Goal: Information Seeking & Learning: Find specific fact

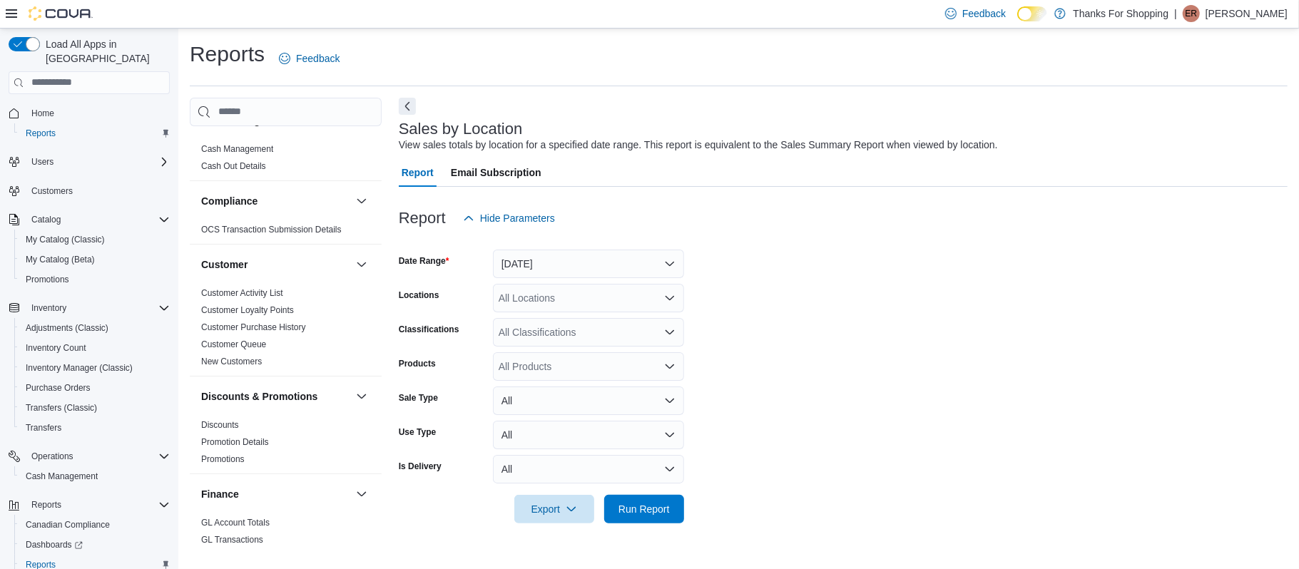
scroll to position [26, 0]
click at [226, 424] on link "Discounts" at bounding box center [220, 424] width 38 height 10
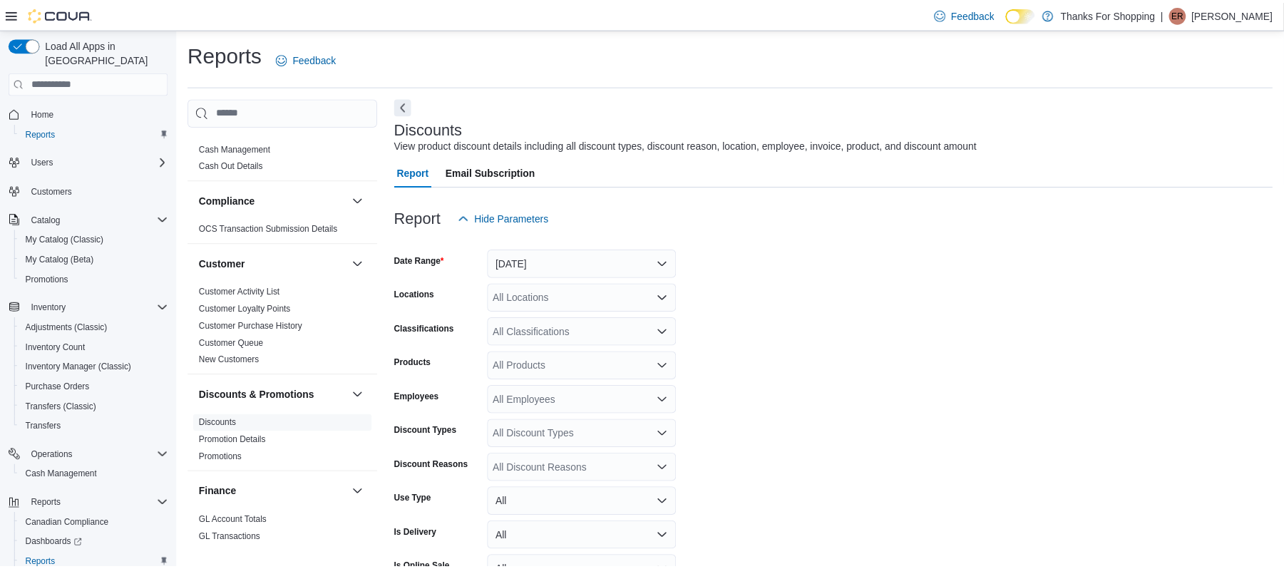
scroll to position [33, 0]
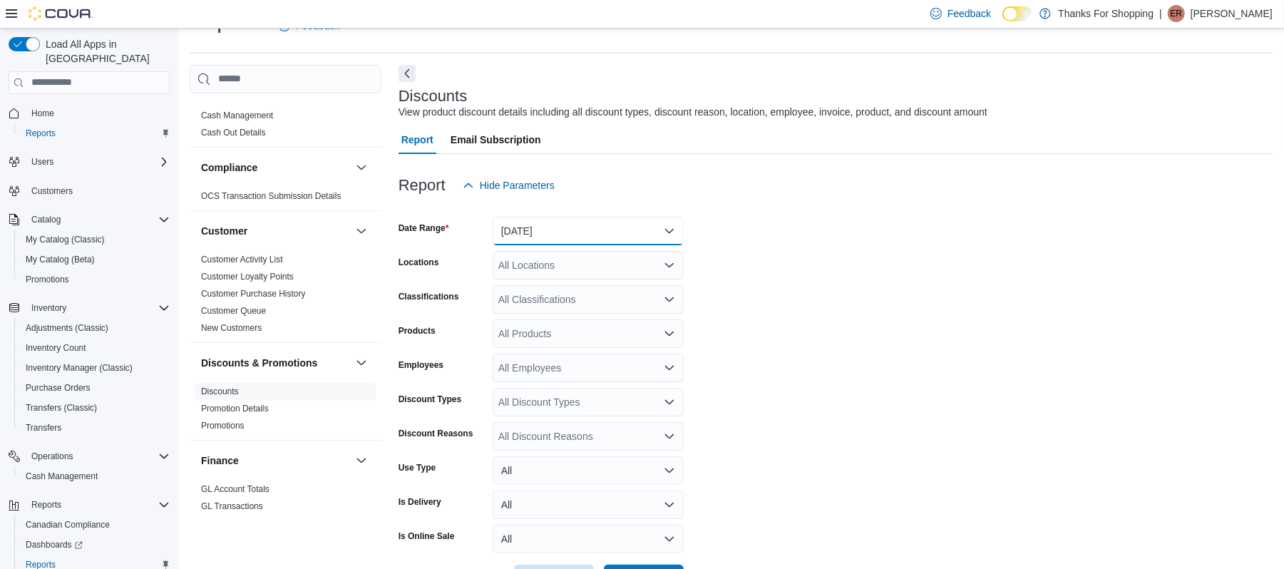
click at [537, 232] on button "Yesterday" at bounding box center [588, 231] width 191 height 29
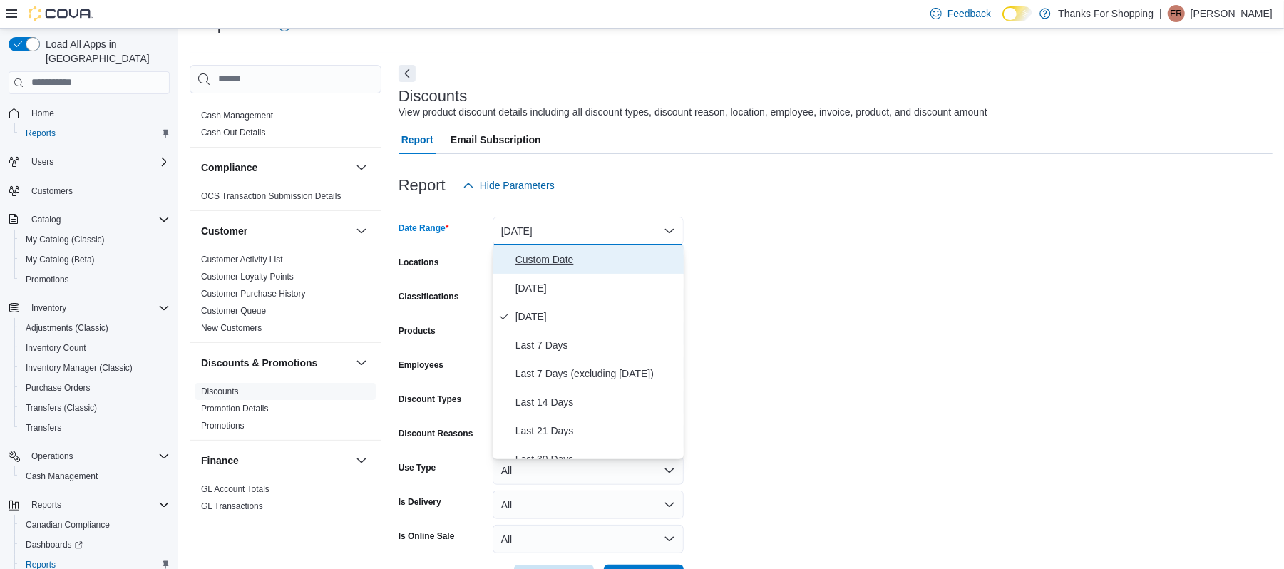
click at [528, 261] on span "Custom Date" at bounding box center [597, 259] width 163 height 17
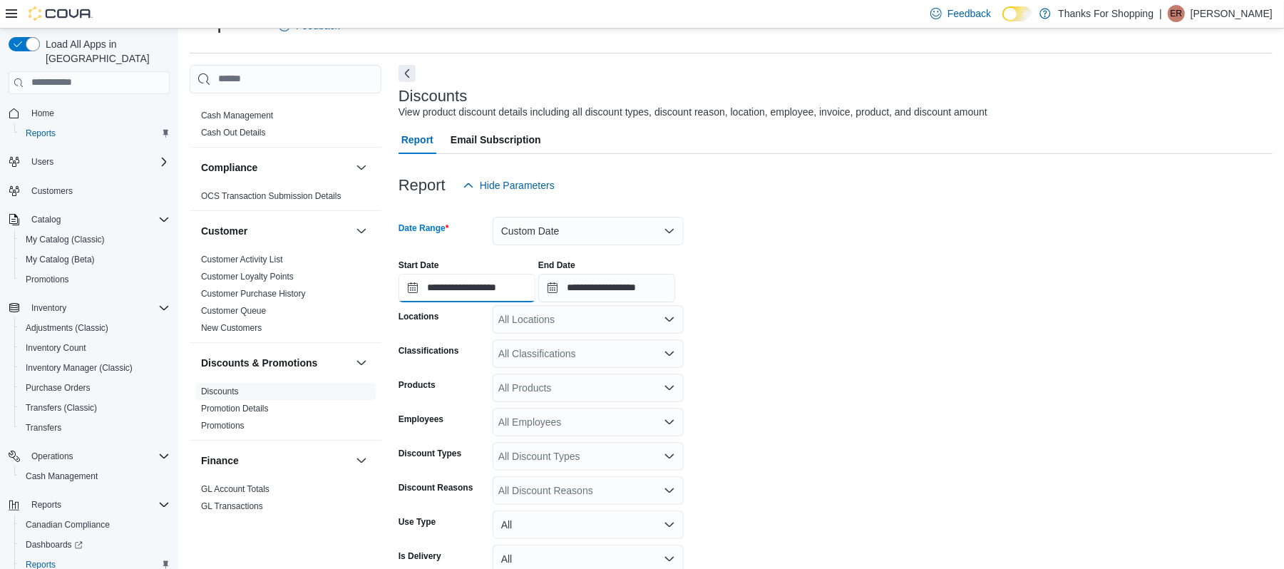
click at [474, 283] on input "**********" at bounding box center [467, 288] width 137 height 29
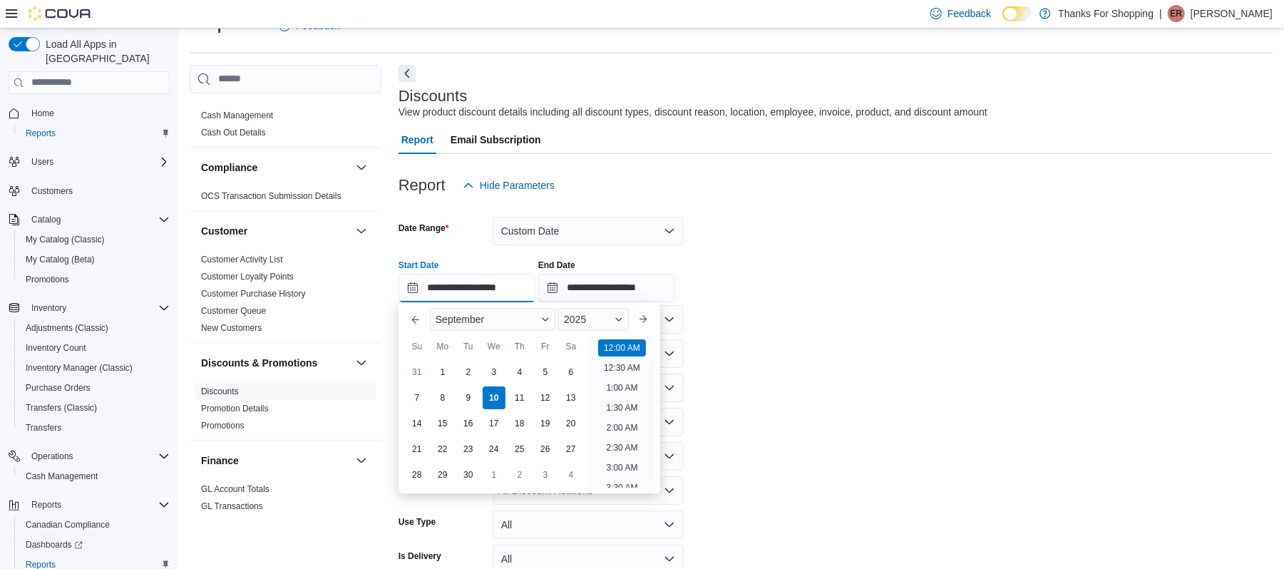
scroll to position [44, 0]
click at [416, 314] on button "Previous Month" at bounding box center [415, 319] width 23 height 23
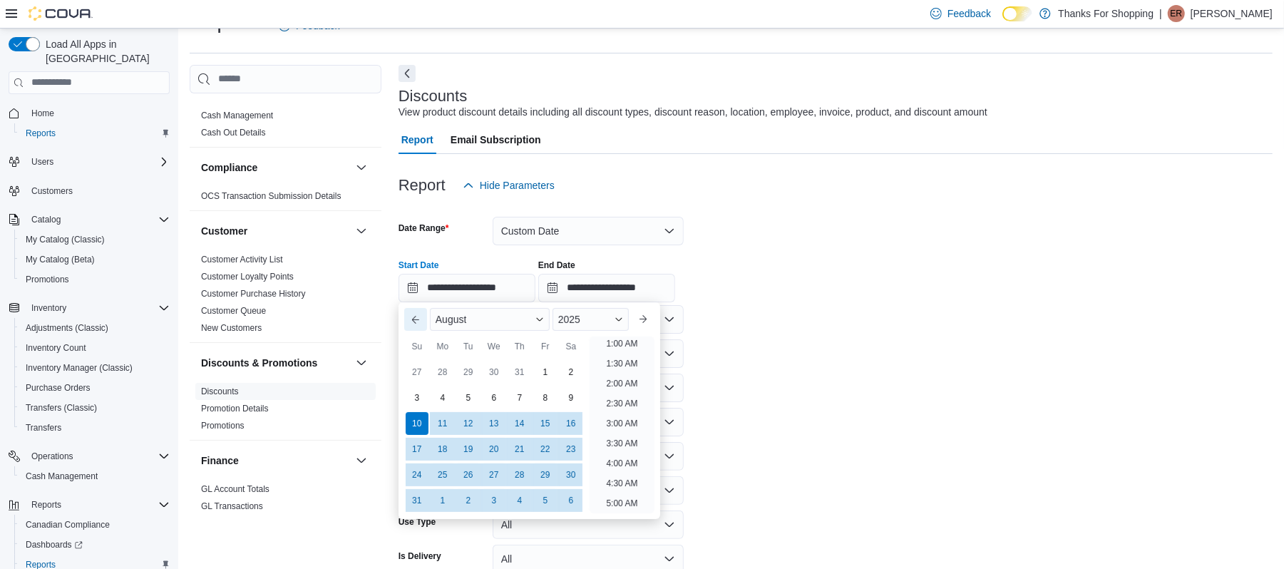
scroll to position [3, 0]
click at [525, 429] on div "14" at bounding box center [519, 423] width 25 height 25
click at [622, 297] on input "**********" at bounding box center [606, 288] width 137 height 29
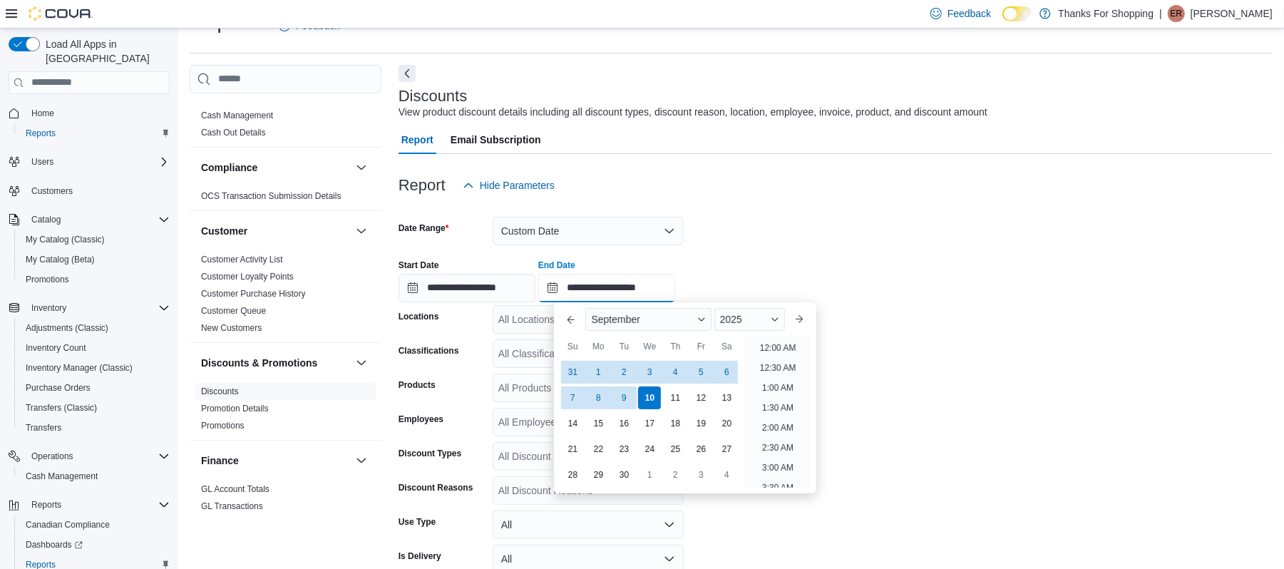
scroll to position [810, 0]
click at [565, 320] on button "Previous Month" at bounding box center [571, 319] width 23 height 23
type input "**********"
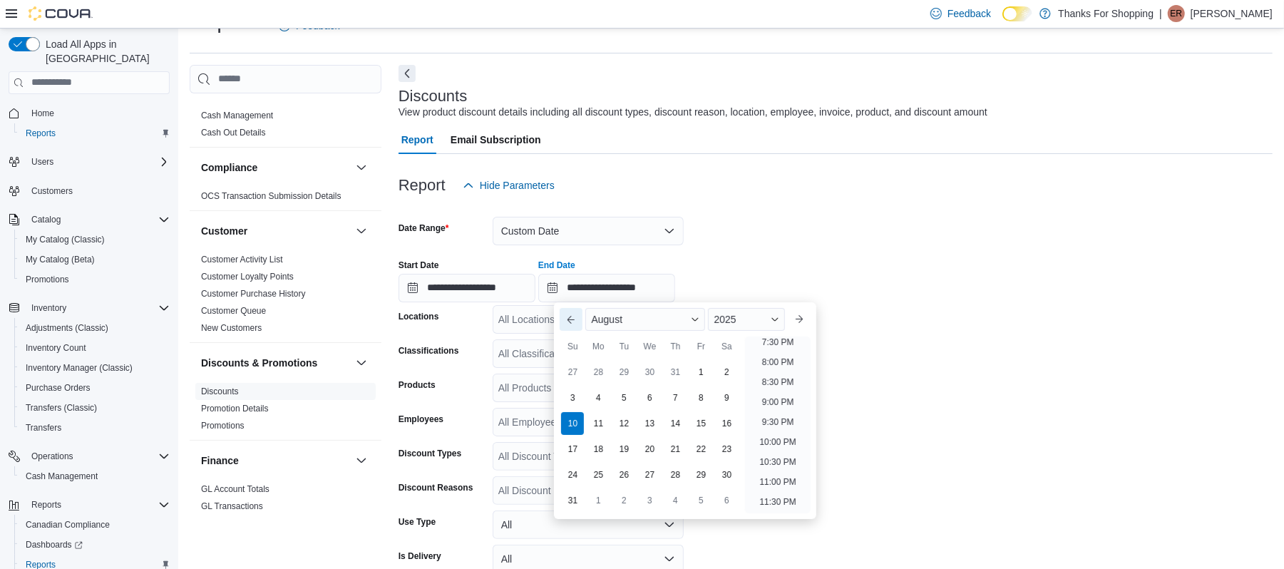
scroll to position [784, 0]
click at [682, 428] on div "14" at bounding box center [675, 423] width 25 height 25
type input "**********"
click at [910, 406] on form "**********" at bounding box center [836, 424] width 874 height 448
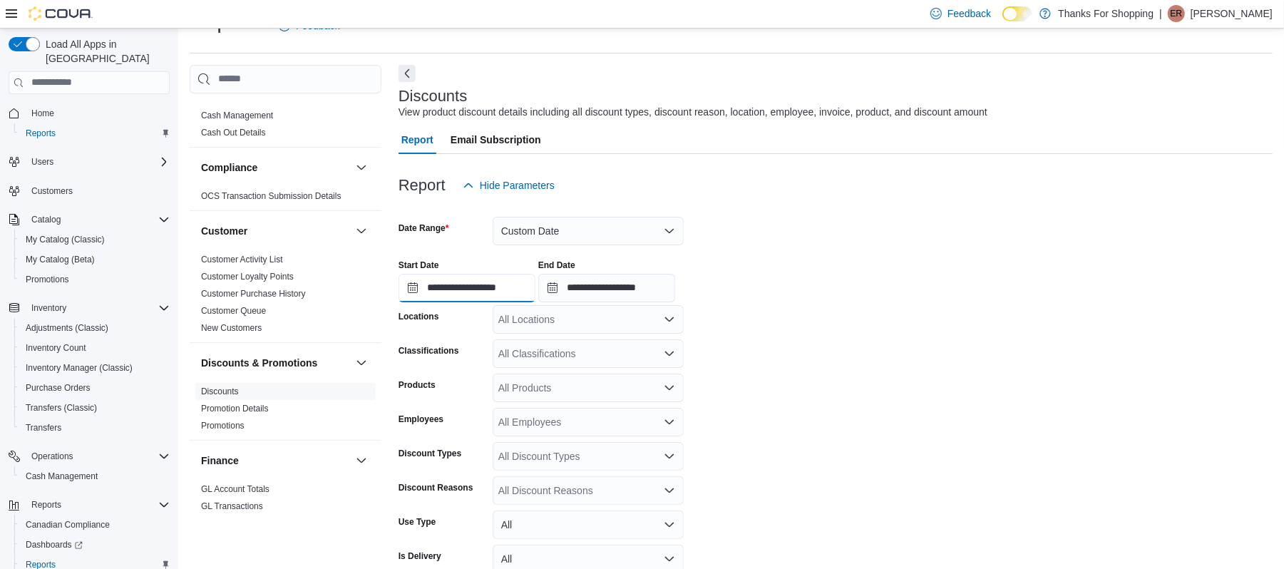
click at [498, 287] on input "**********" at bounding box center [467, 288] width 137 height 29
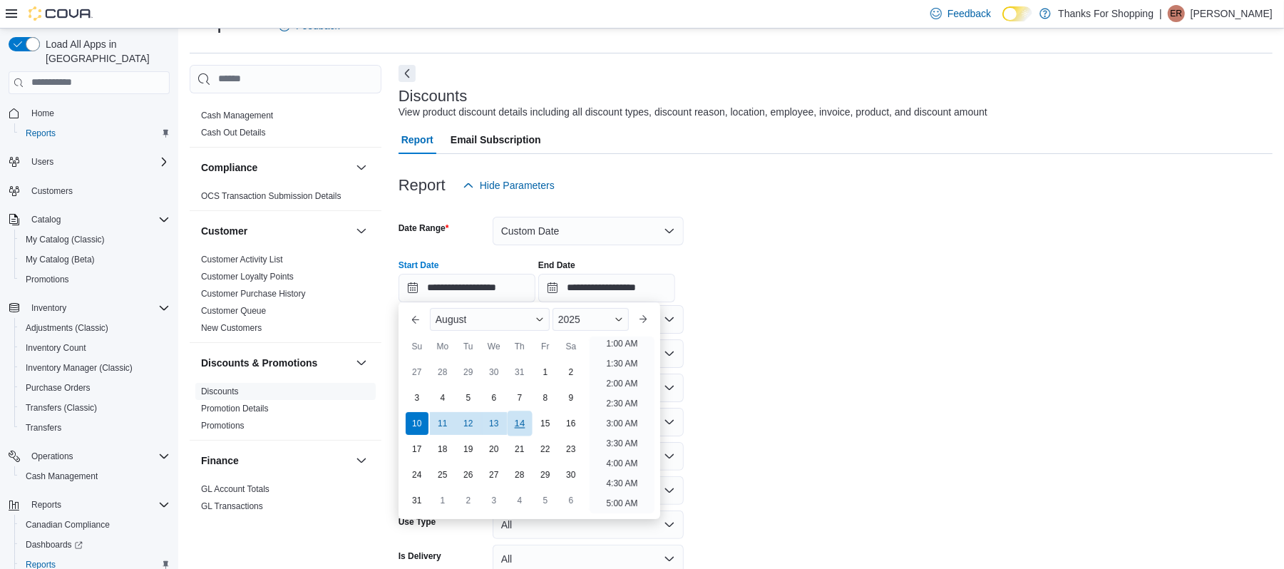
click at [518, 426] on div "14" at bounding box center [519, 423] width 25 height 25
type input "**********"
click at [828, 434] on form "**********" at bounding box center [836, 424] width 874 height 448
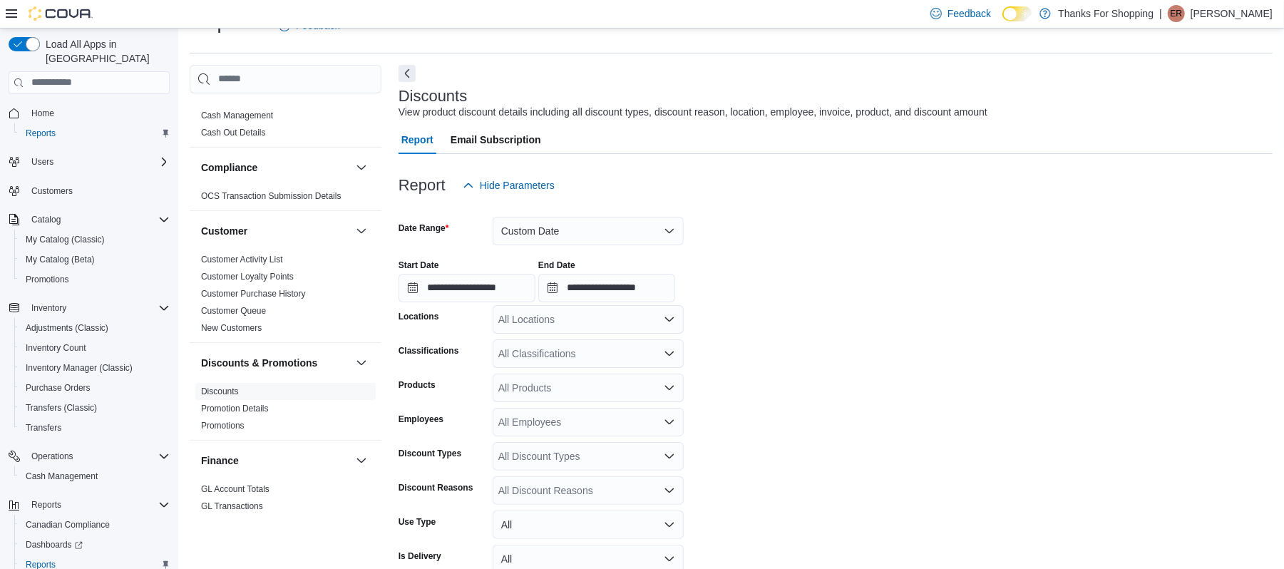
click at [569, 329] on div "All Locations" at bounding box center [588, 319] width 191 height 29
type input "****"
click at [568, 369] on span "Lucy's Cannabis" at bounding box center [598, 364] width 134 height 14
click at [782, 382] on form "**********" at bounding box center [836, 424] width 874 height 448
click at [638, 349] on div "All Classifications" at bounding box center [588, 353] width 191 height 29
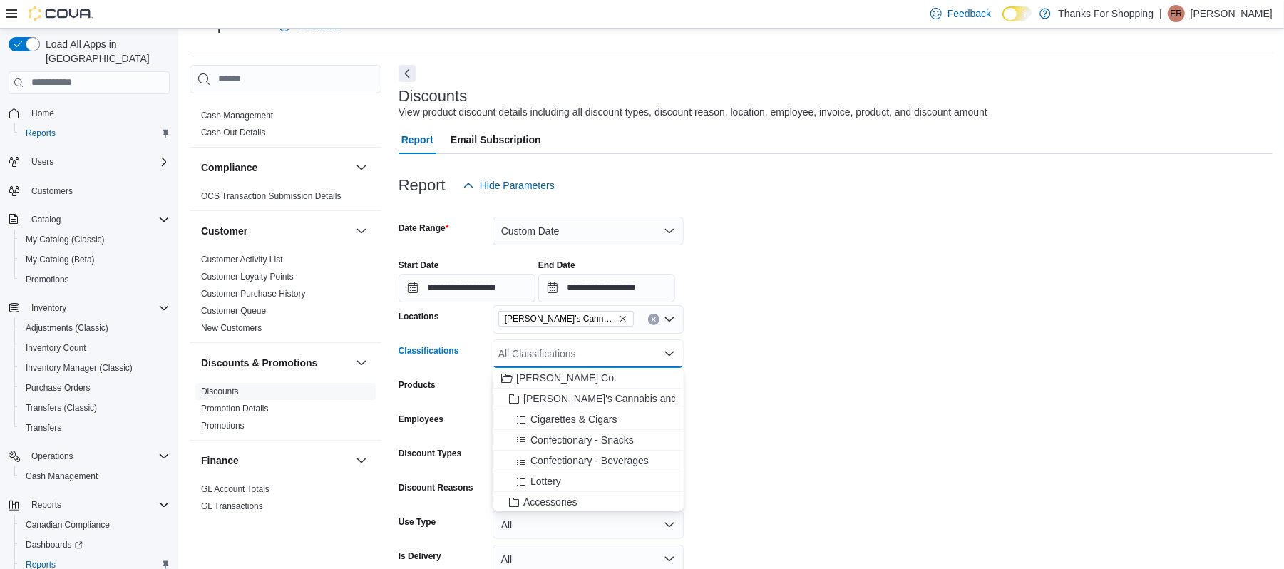
click at [846, 500] on form "**********" at bounding box center [836, 424] width 874 height 448
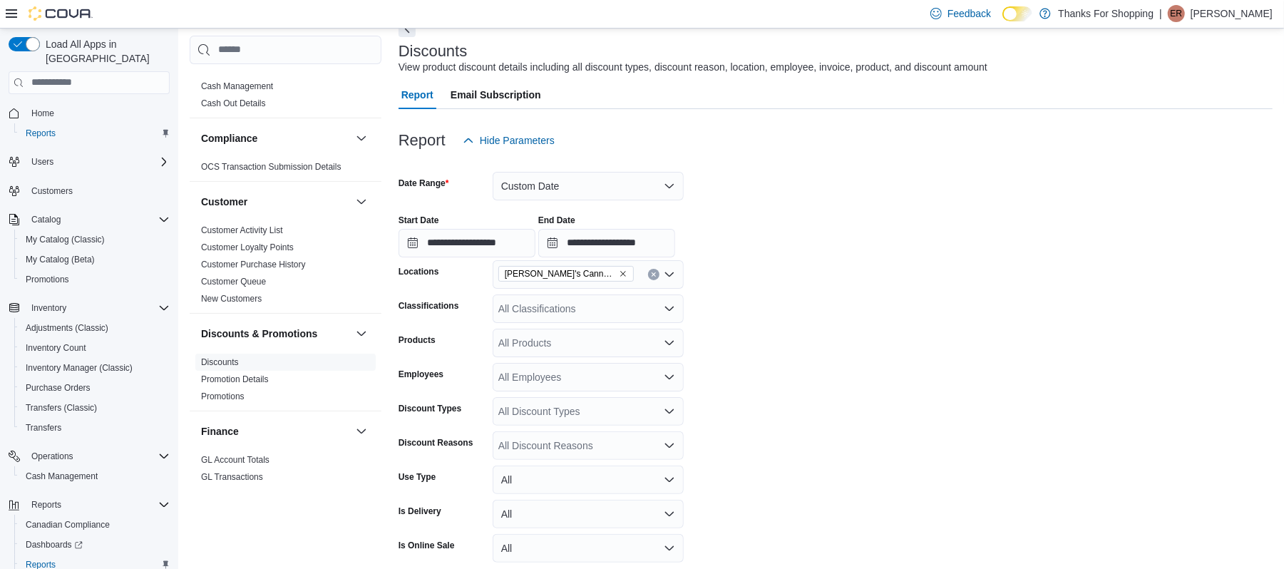
scroll to position [138, 0]
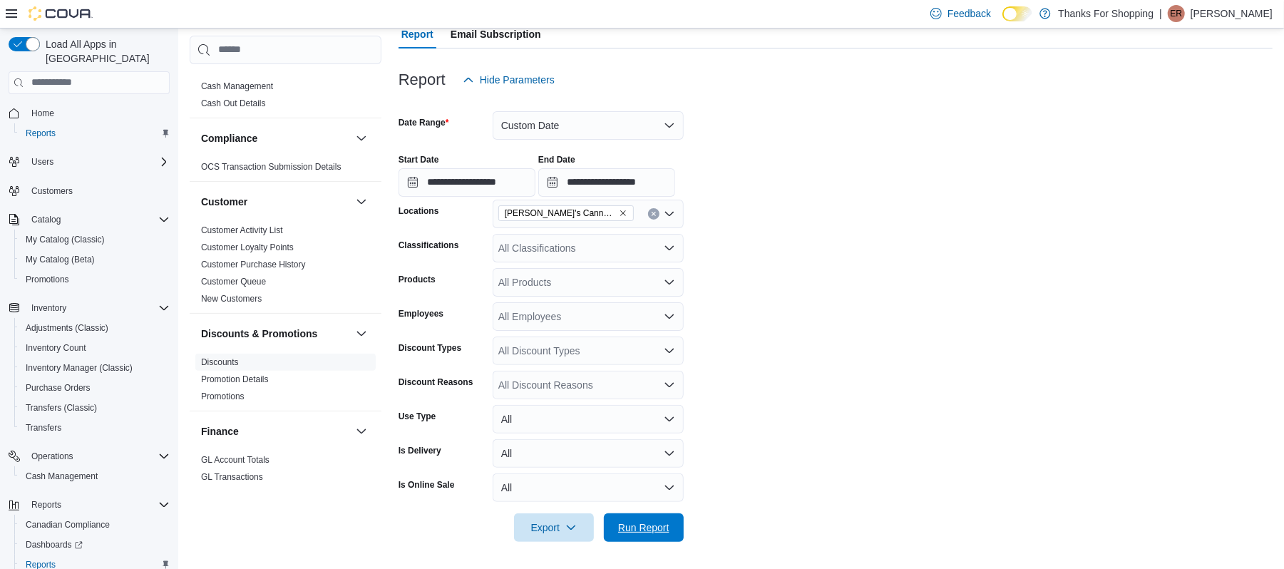
click at [618, 523] on span "Run Report" at bounding box center [643, 528] width 51 height 14
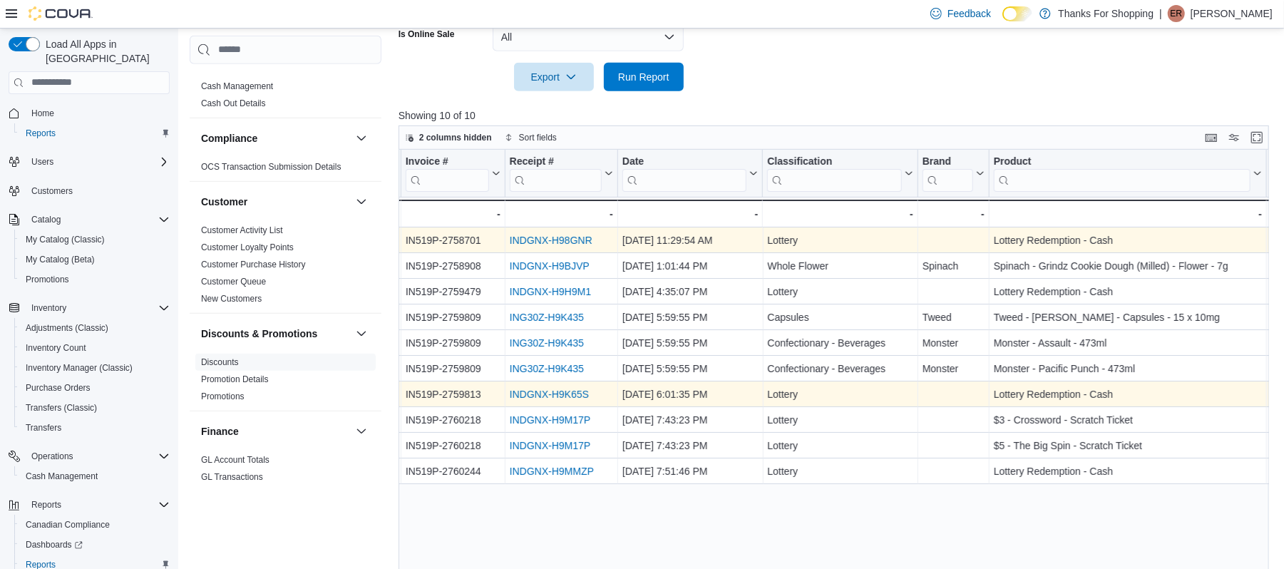
scroll to position [0, 662]
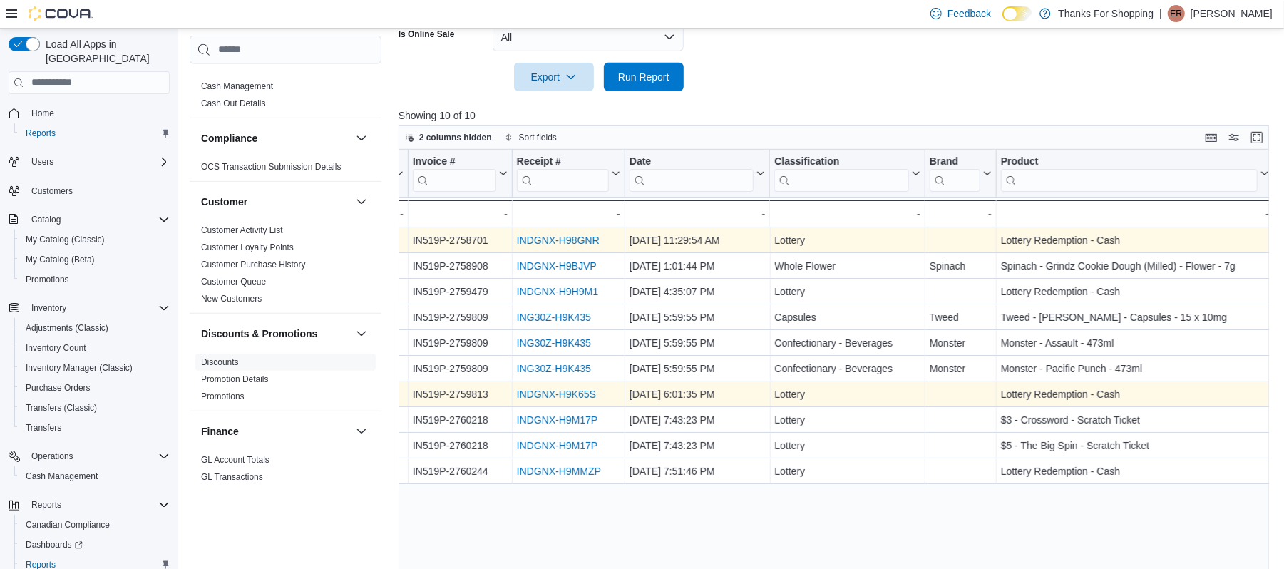
click at [575, 235] on link "INDGNX-H98GNR" at bounding box center [558, 240] width 83 height 11
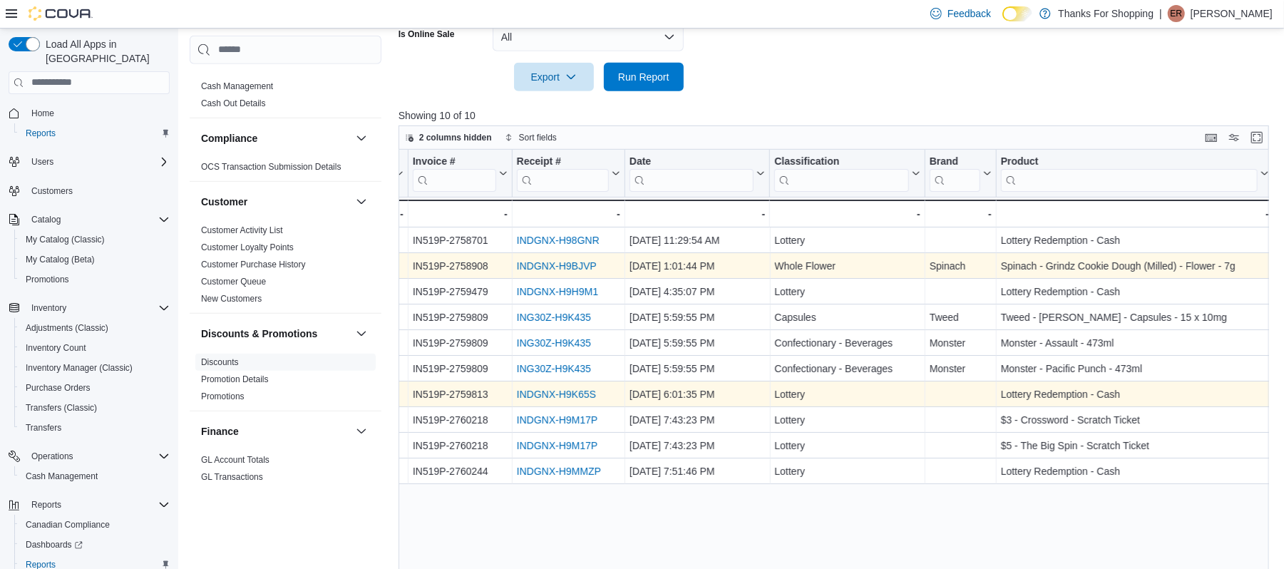
click at [548, 265] on link "INDGNX-H9BJVP" at bounding box center [557, 265] width 80 height 11
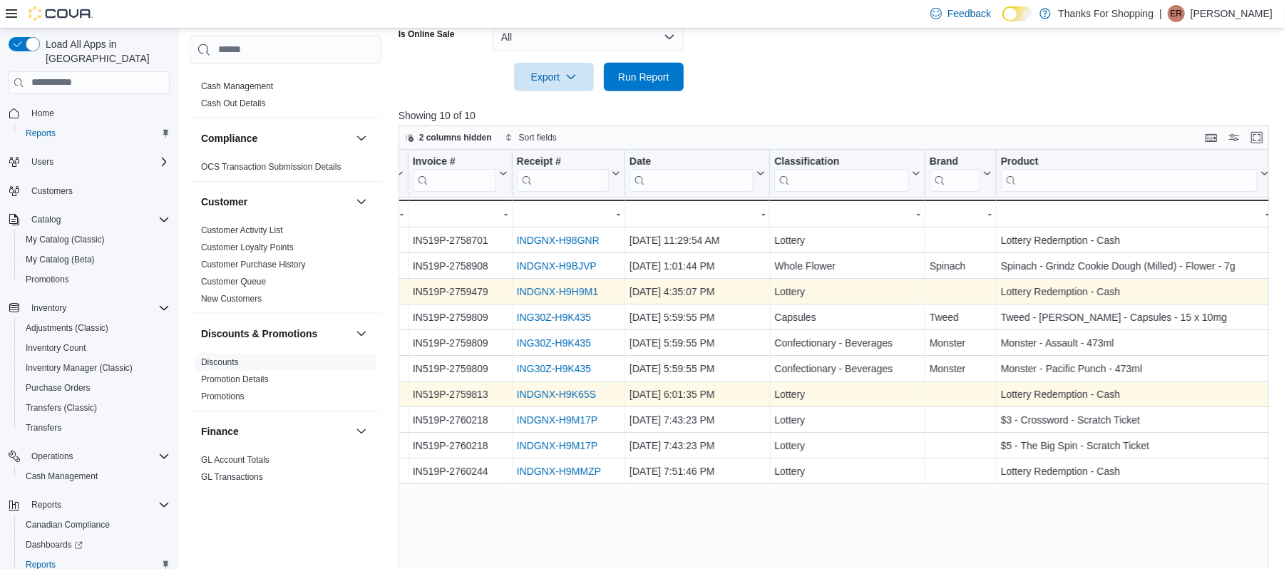
click at [563, 292] on link "INDGNX-H9H9M1" at bounding box center [557, 291] width 81 height 11
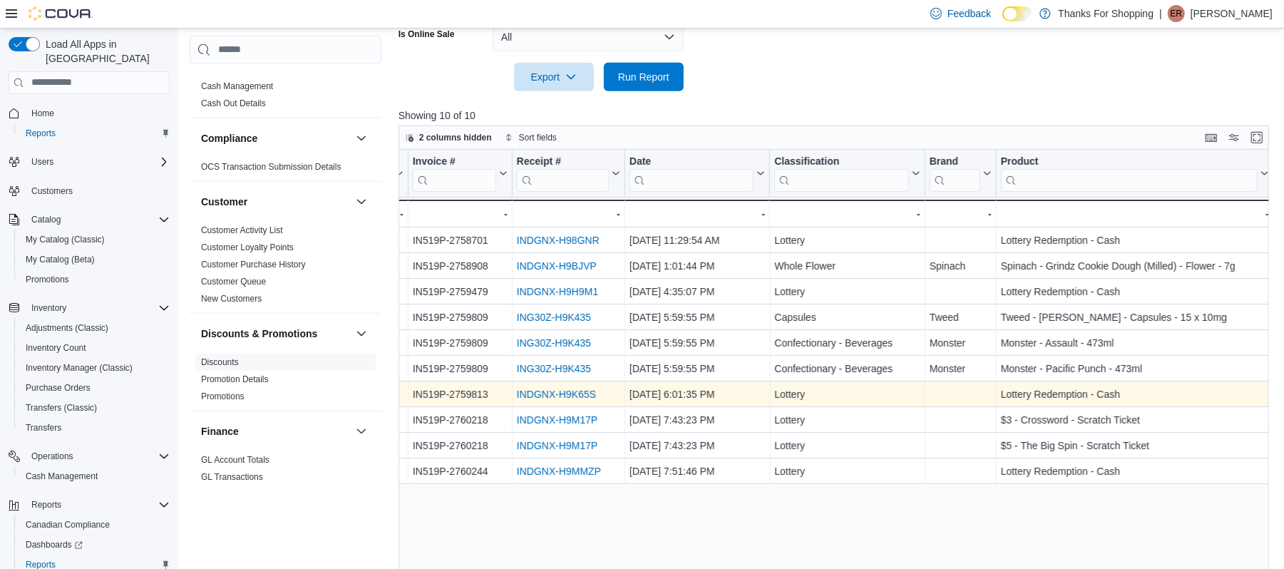
click at [565, 392] on link "INDGNX-H9K65S" at bounding box center [556, 394] width 79 height 11
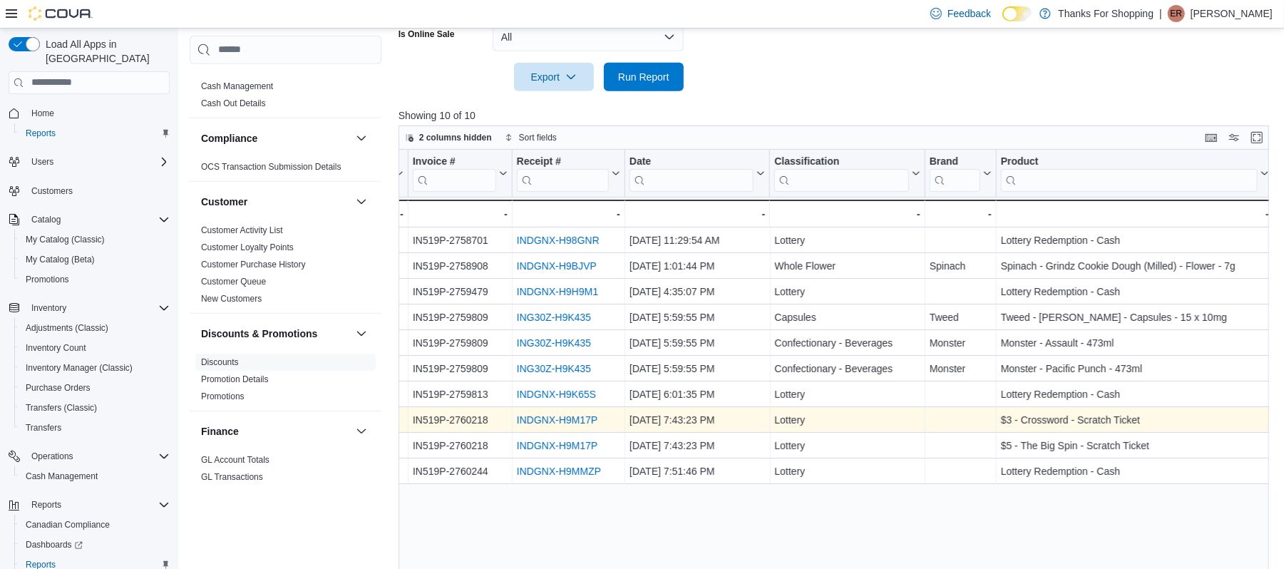
click at [571, 421] on link "INDGNX-H9M17P" at bounding box center [557, 419] width 81 height 11
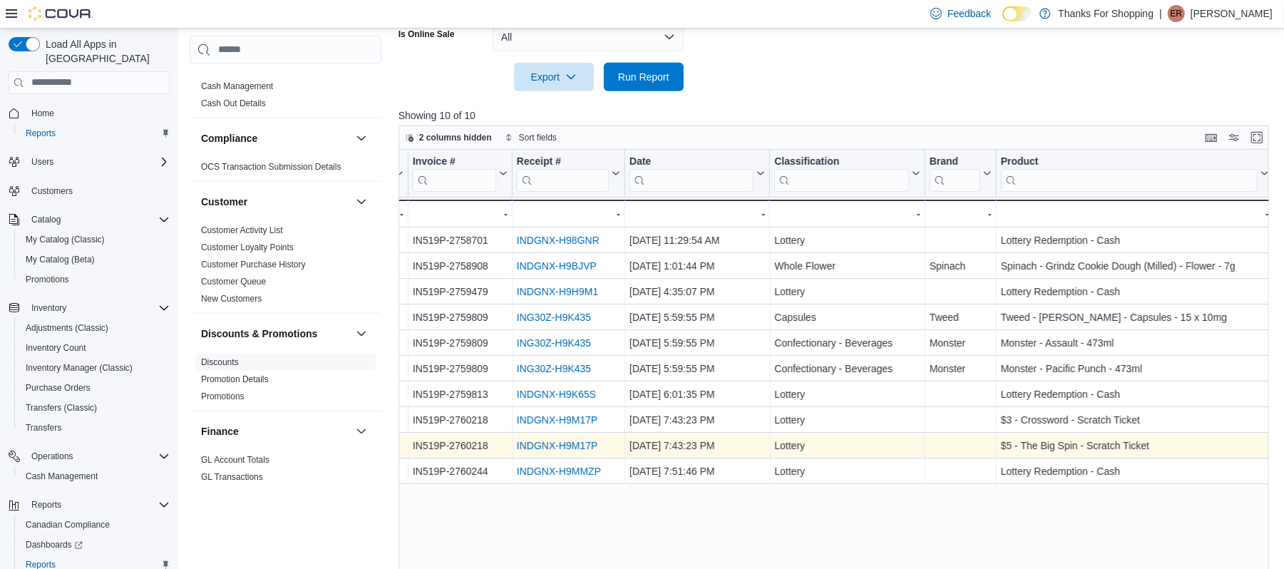
click at [563, 446] on link "INDGNX-H9M17P" at bounding box center [557, 445] width 81 height 11
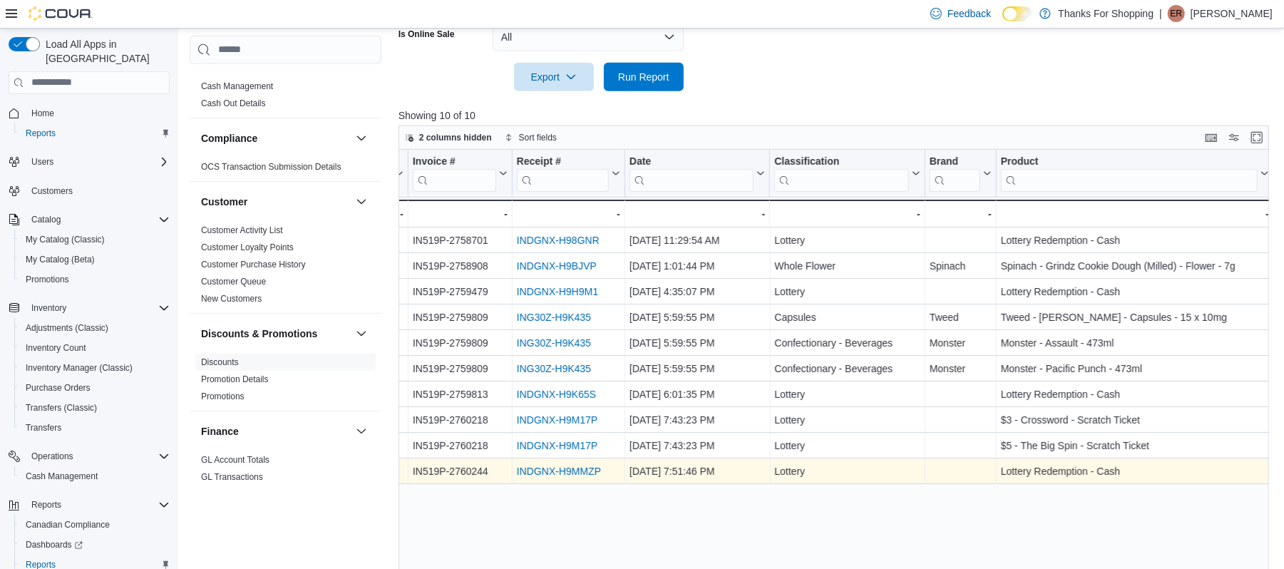
click at [560, 471] on link "INDGNX-H9MMZP" at bounding box center [559, 471] width 84 height 11
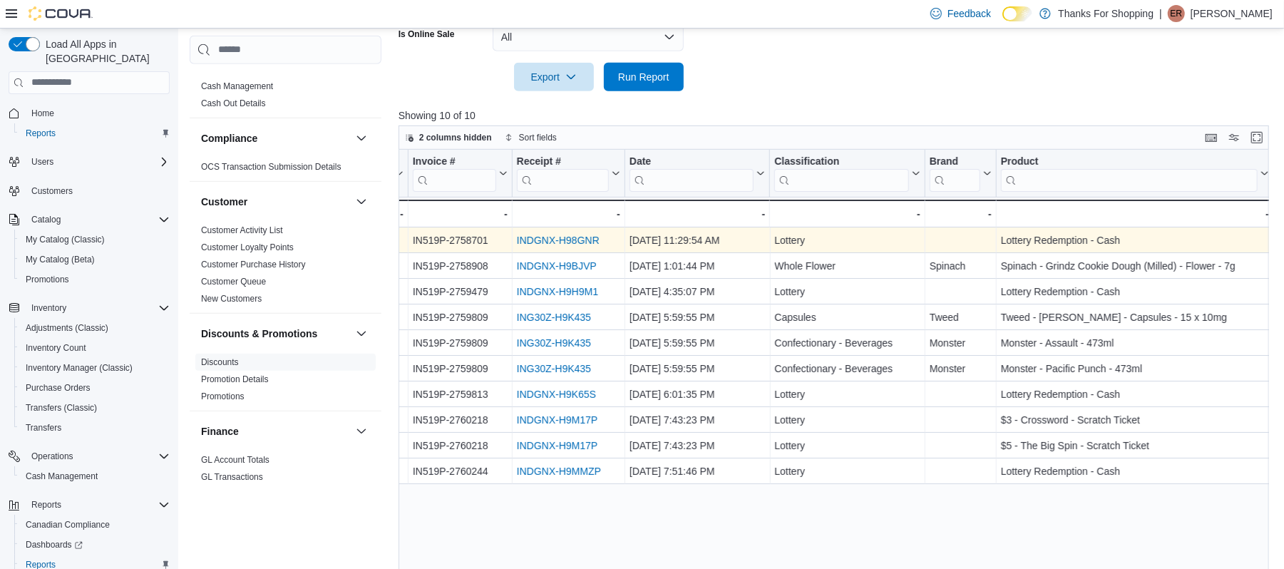
click at [572, 238] on link "INDGNX-H98GNR" at bounding box center [558, 240] width 83 height 11
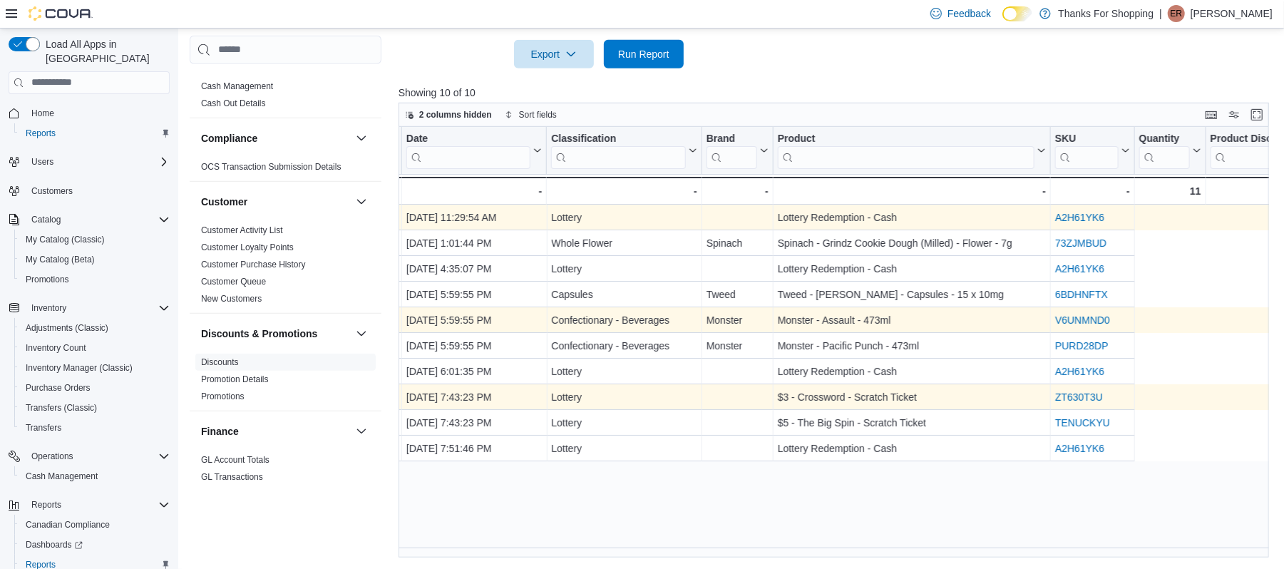
scroll to position [0, 589]
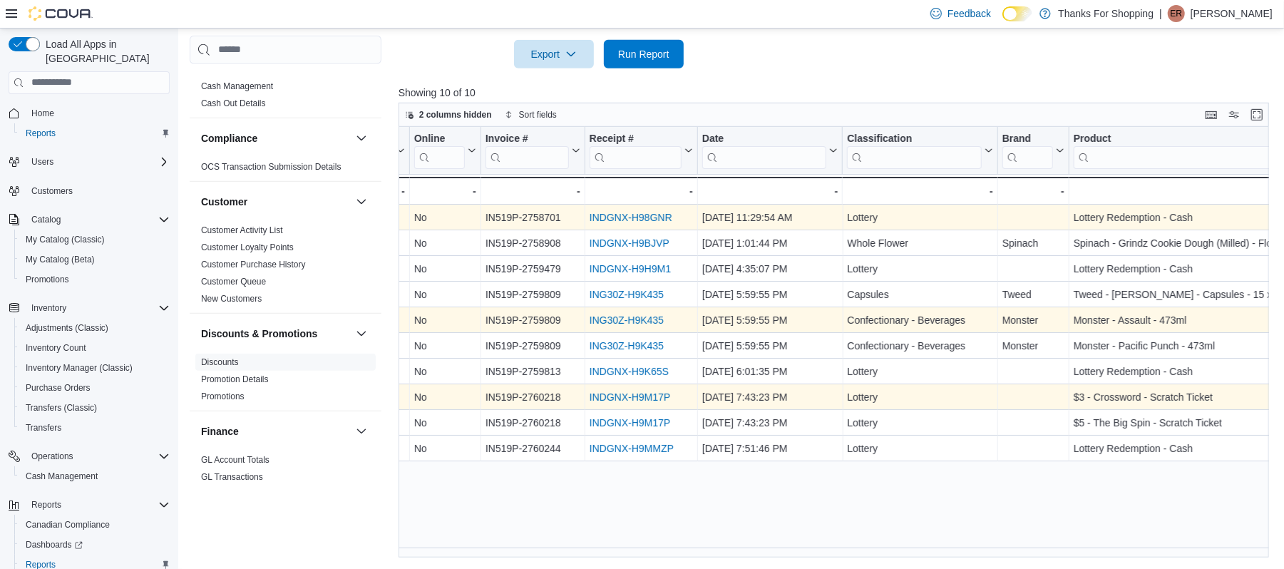
click at [603, 395] on link "INDGNX-H9M17P" at bounding box center [630, 397] width 81 height 11
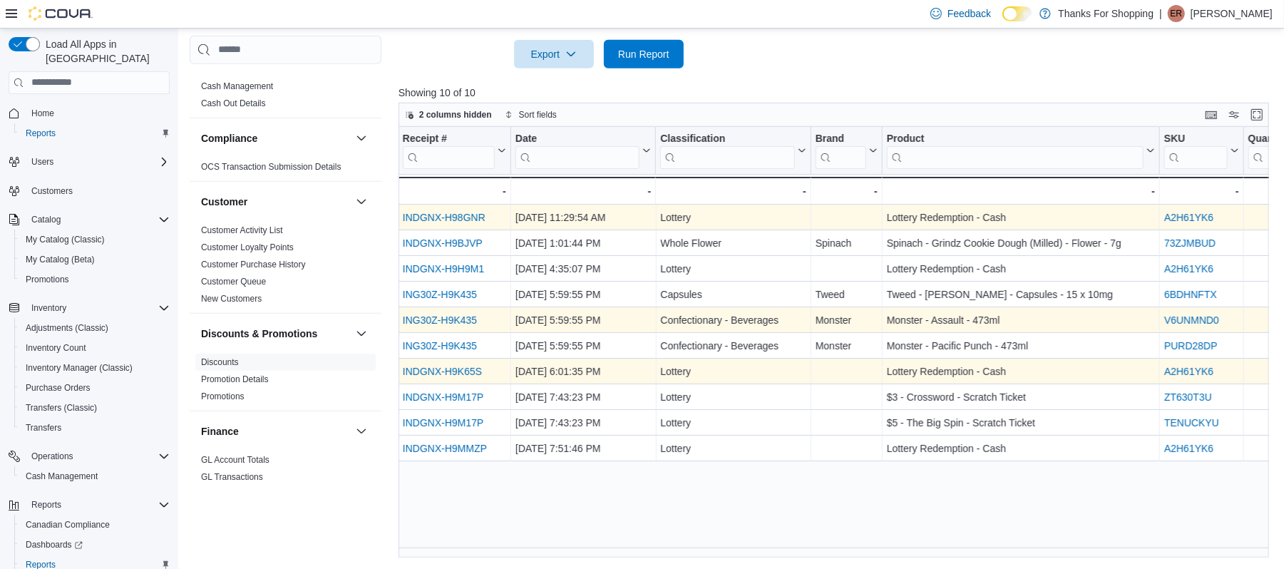
scroll to position [0, 772]
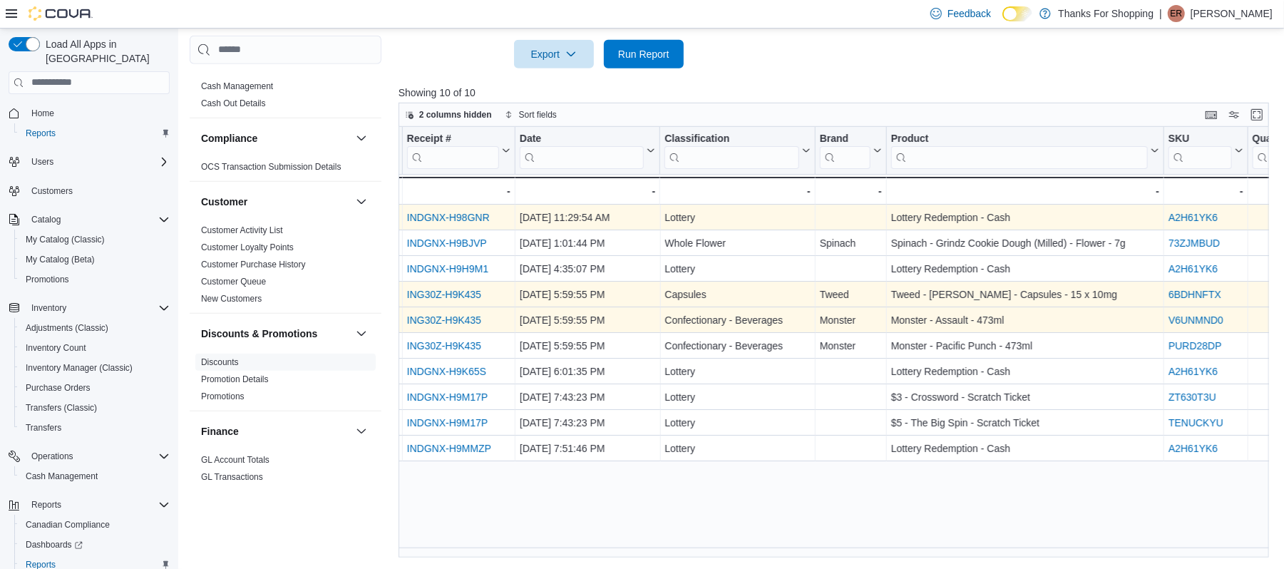
click at [436, 292] on link "ING30Z-H9K435" at bounding box center [444, 294] width 74 height 11
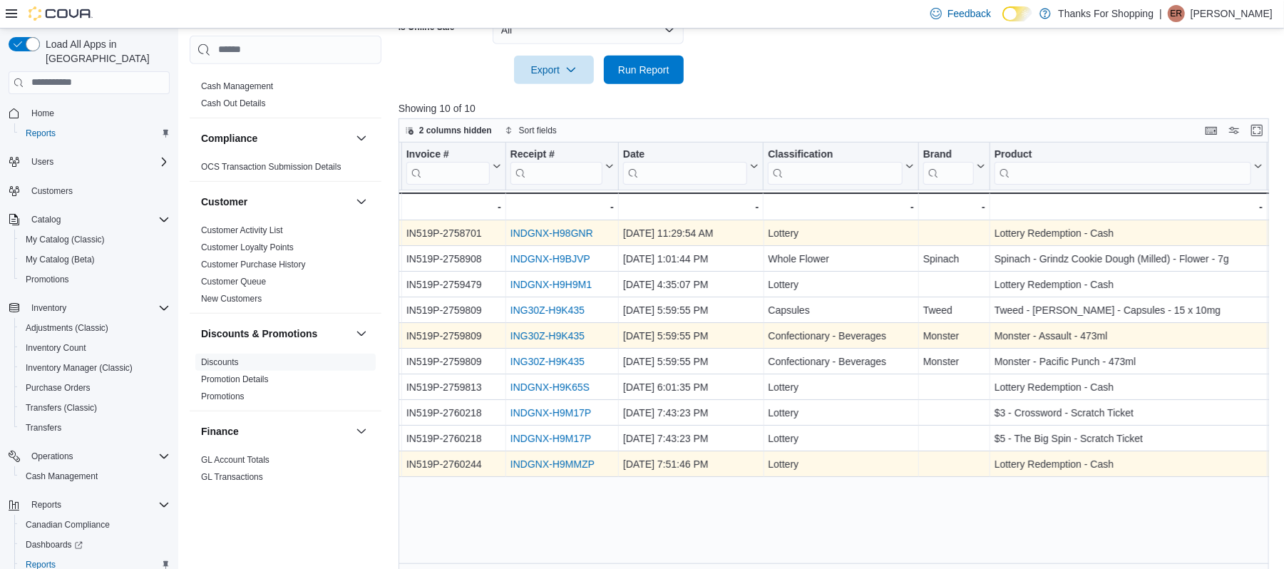
scroll to position [0, 665]
click at [565, 463] on link "INDGNX-H9MMZP" at bounding box center [556, 464] width 84 height 11
click at [572, 459] on link "INDGNX-H9MMZP" at bounding box center [556, 464] width 84 height 11
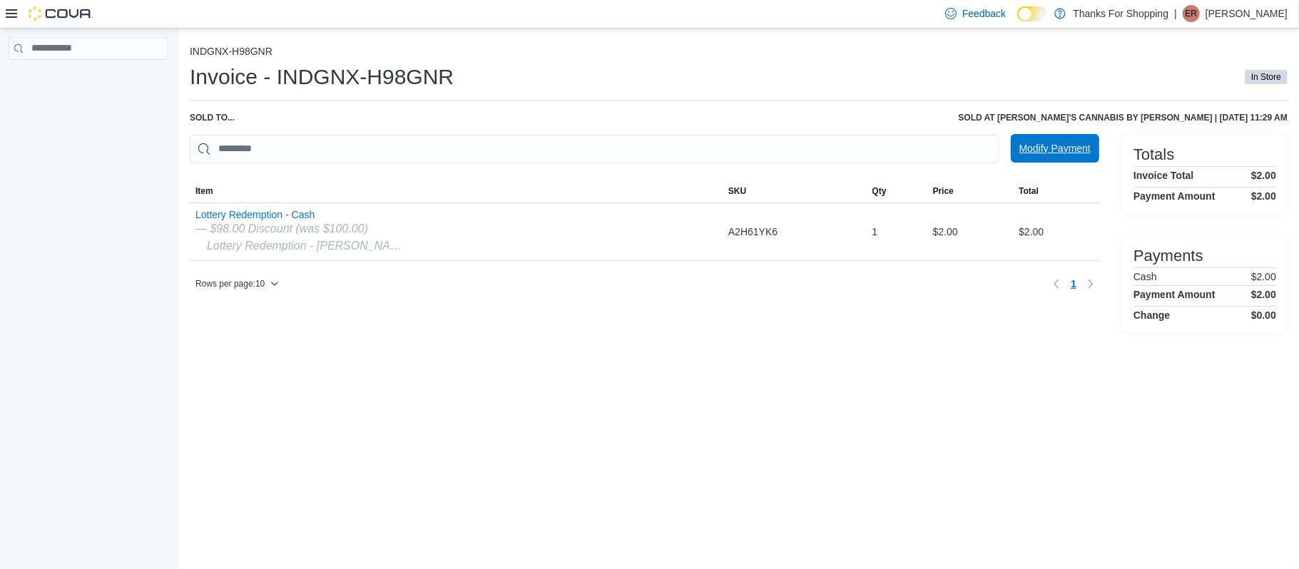
click at [1055, 157] on span "Modify Payment" at bounding box center [1054, 148] width 71 height 29
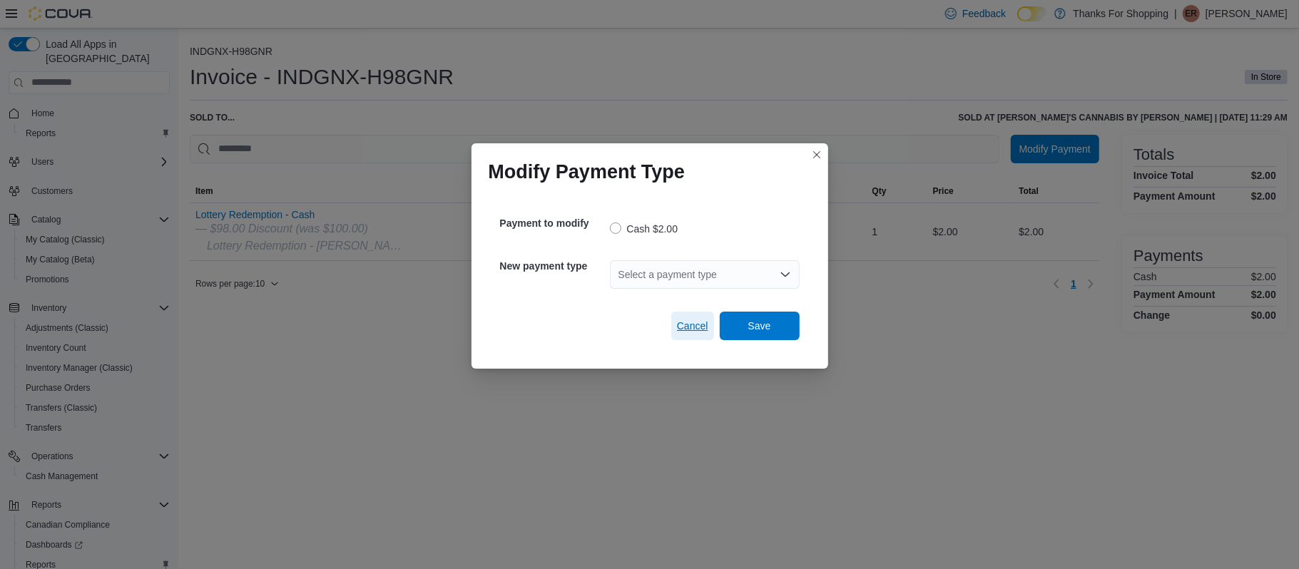
click at [679, 328] on span "Cancel" at bounding box center [692, 326] width 31 height 14
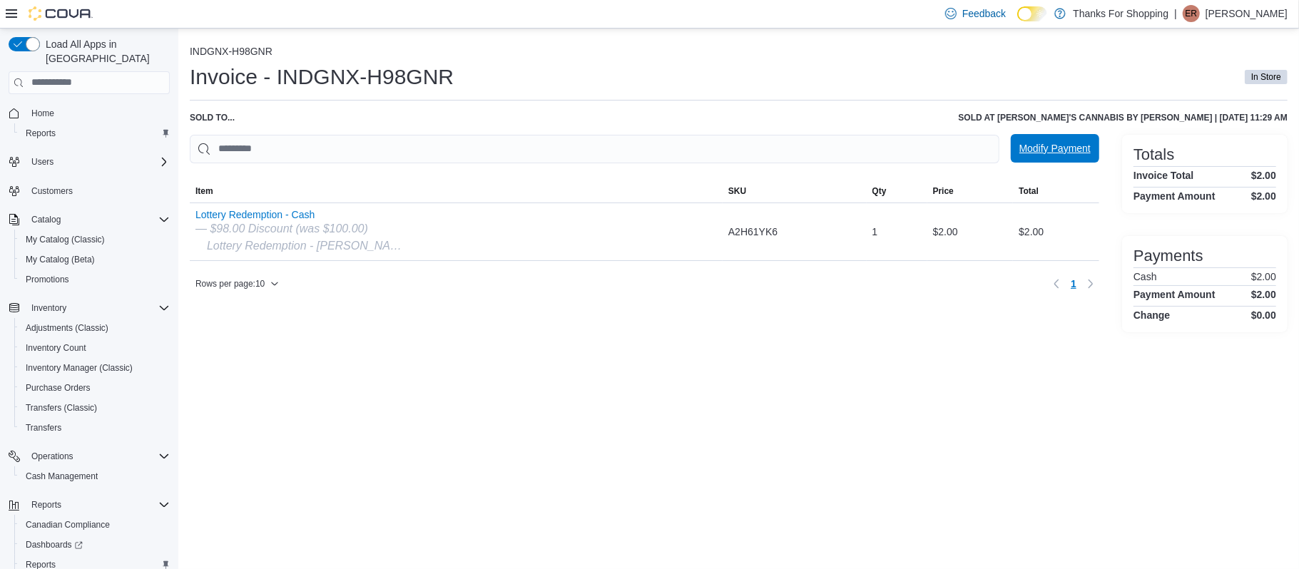
click at [1051, 151] on span "Modify Payment" at bounding box center [1054, 148] width 71 height 14
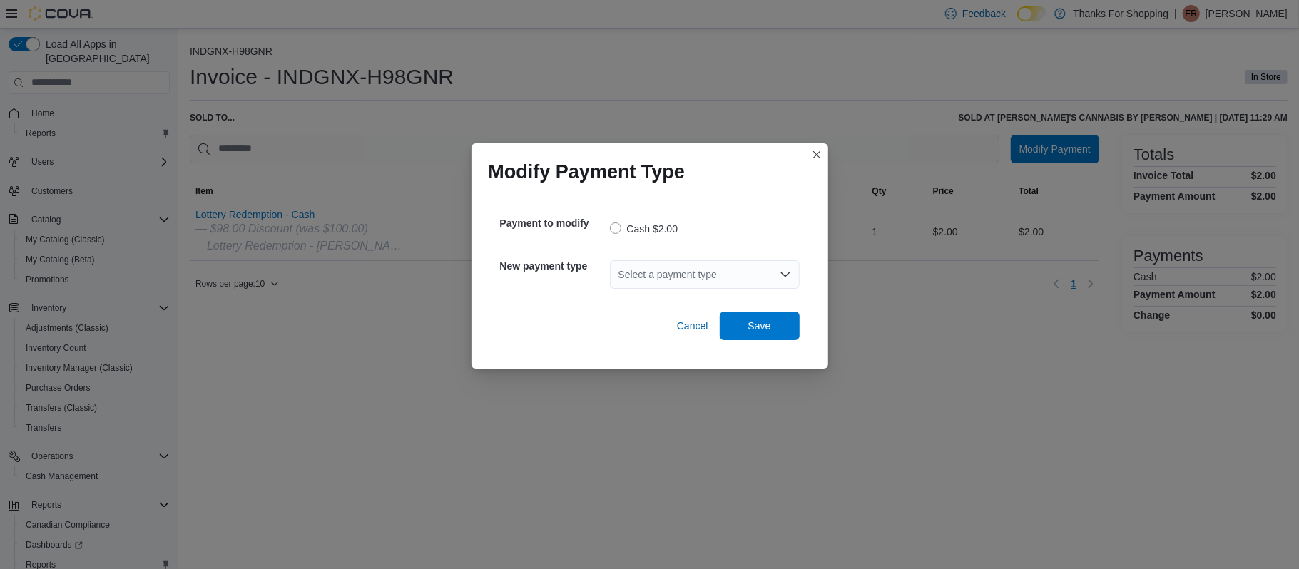
click at [702, 274] on div "Select a payment type" at bounding box center [705, 274] width 190 height 29
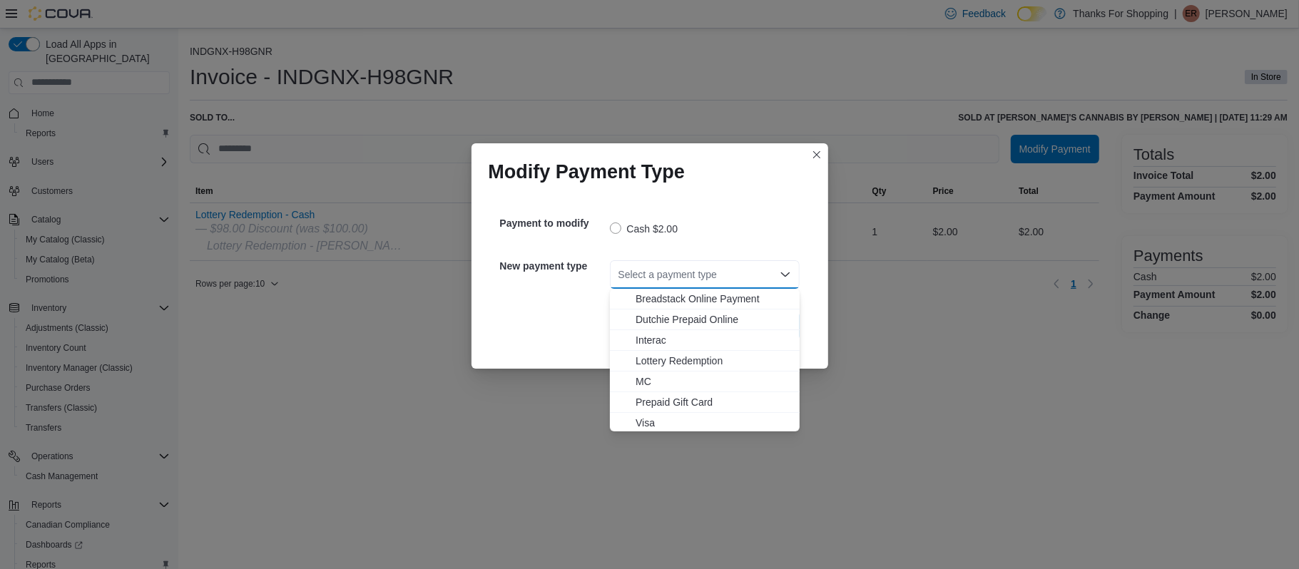
click at [706, 274] on div "Select a payment type Combo box. Selected. Combo box input. Select a payment ty…" at bounding box center [705, 274] width 190 height 29
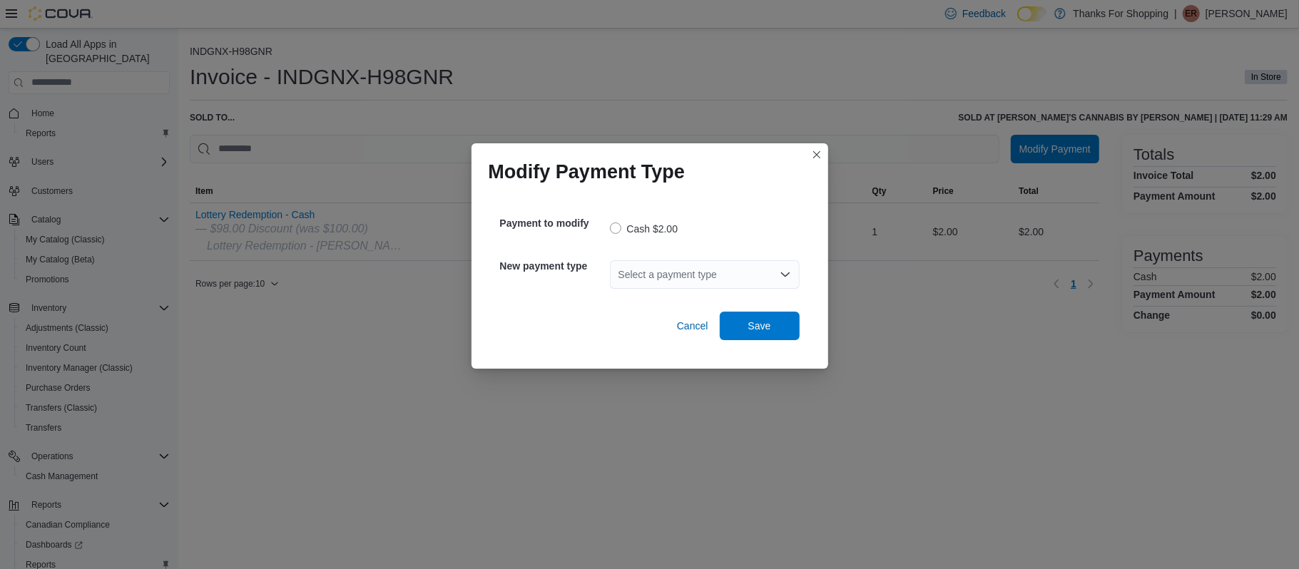
click at [936, 319] on div "Modify Payment Type Payment to modify Cash $2.00 New payment type Select a paym…" at bounding box center [649, 284] width 1299 height 569
click at [679, 329] on span "Cancel" at bounding box center [692, 326] width 31 height 14
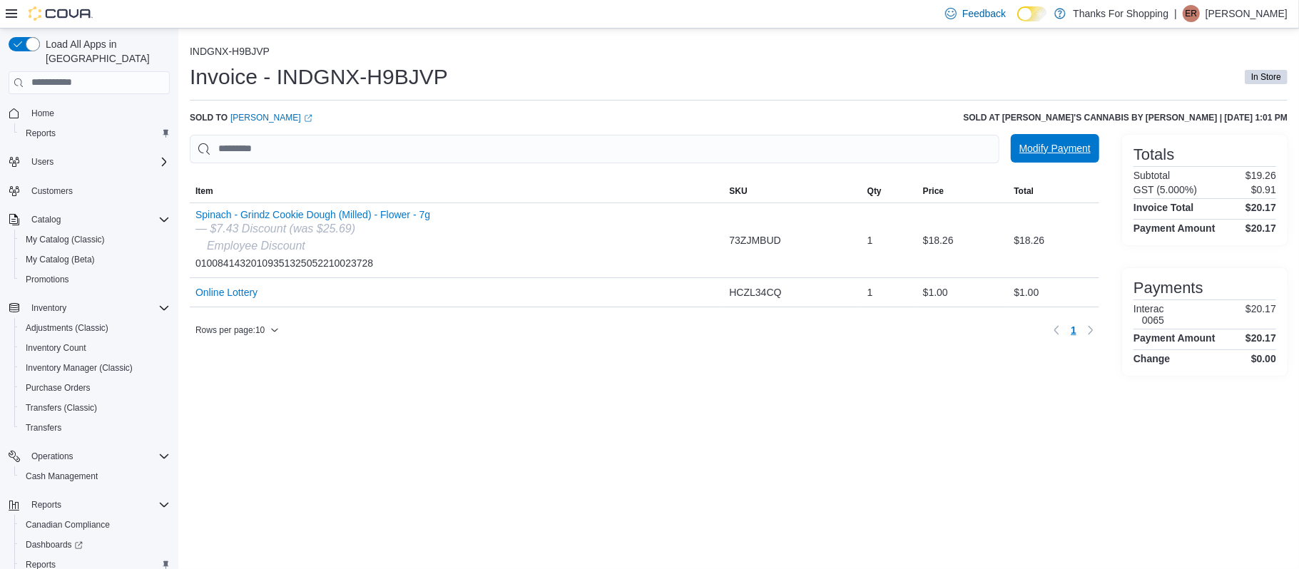
click at [1031, 147] on span "Modify Payment" at bounding box center [1054, 148] width 71 height 14
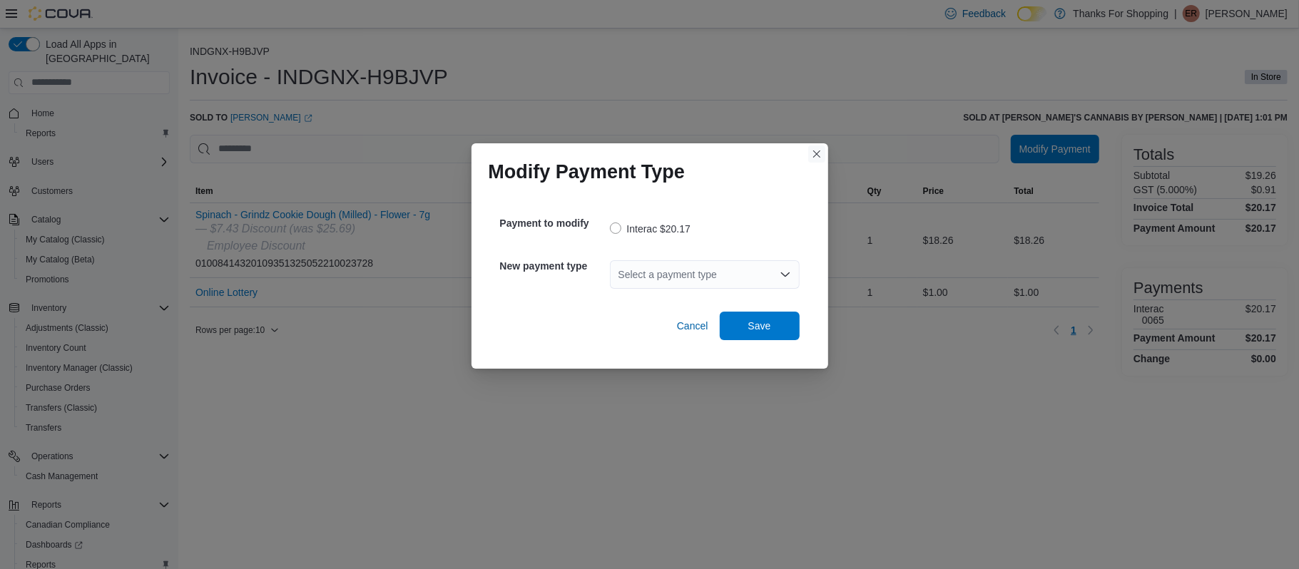
click at [817, 155] on button "Closes this modal window" at bounding box center [816, 153] width 17 height 17
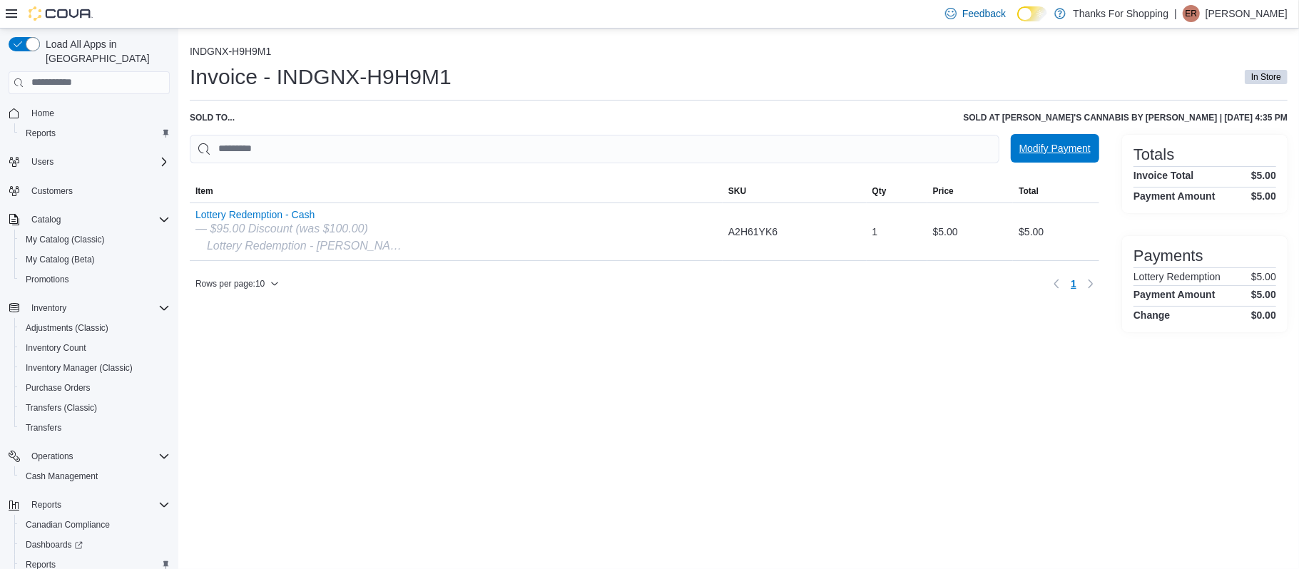
click at [1042, 148] on span "Modify Payment" at bounding box center [1054, 148] width 71 height 14
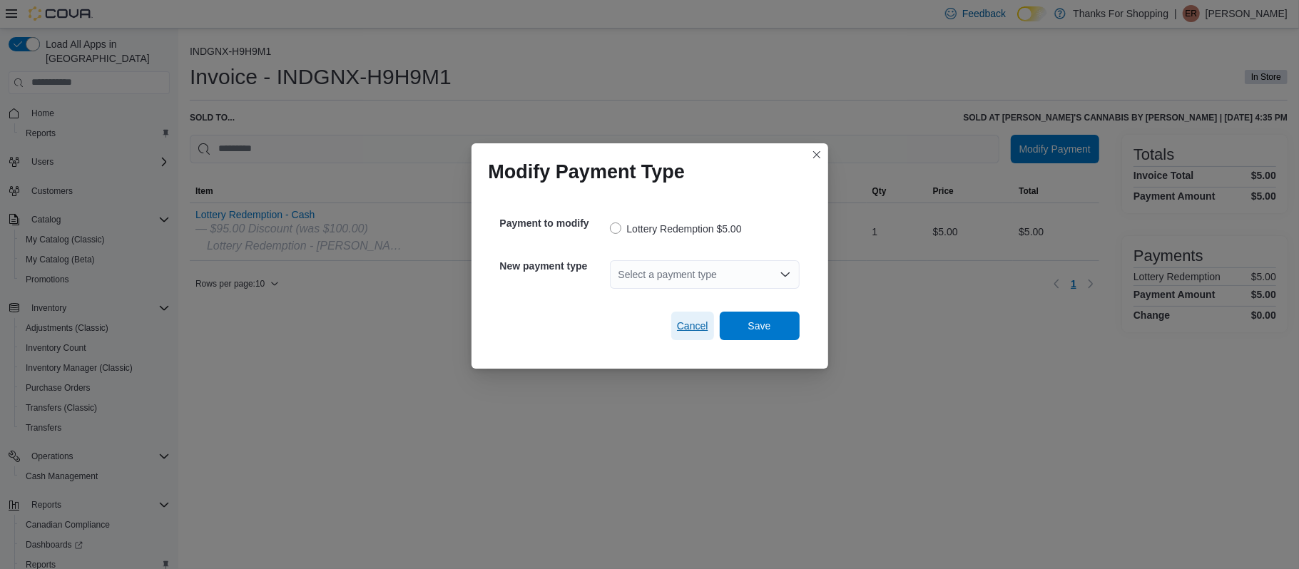
click at [687, 323] on span "Cancel" at bounding box center [692, 326] width 31 height 14
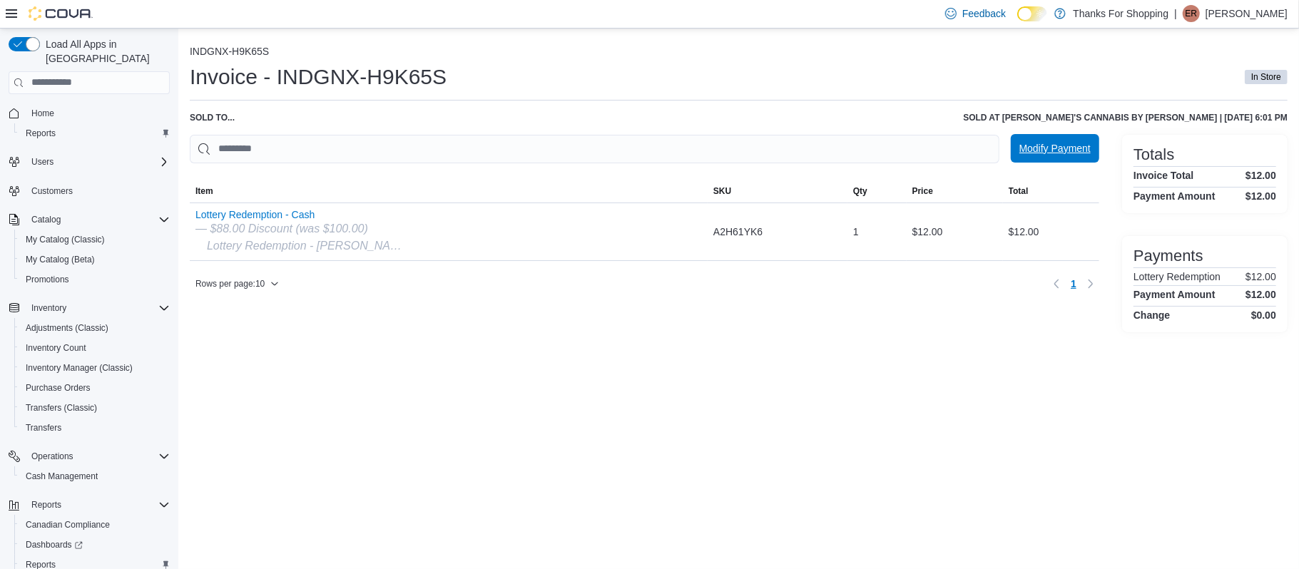
click at [1068, 150] on span "Modify Payment" at bounding box center [1054, 148] width 71 height 14
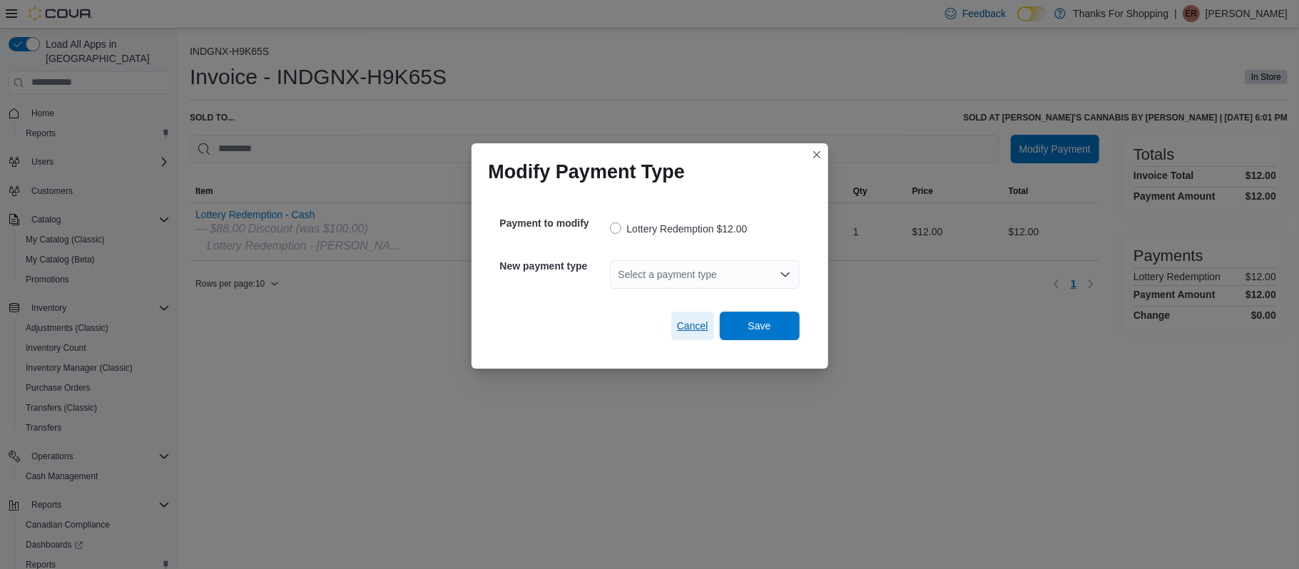
click at [677, 334] on span "Cancel" at bounding box center [692, 326] width 31 height 29
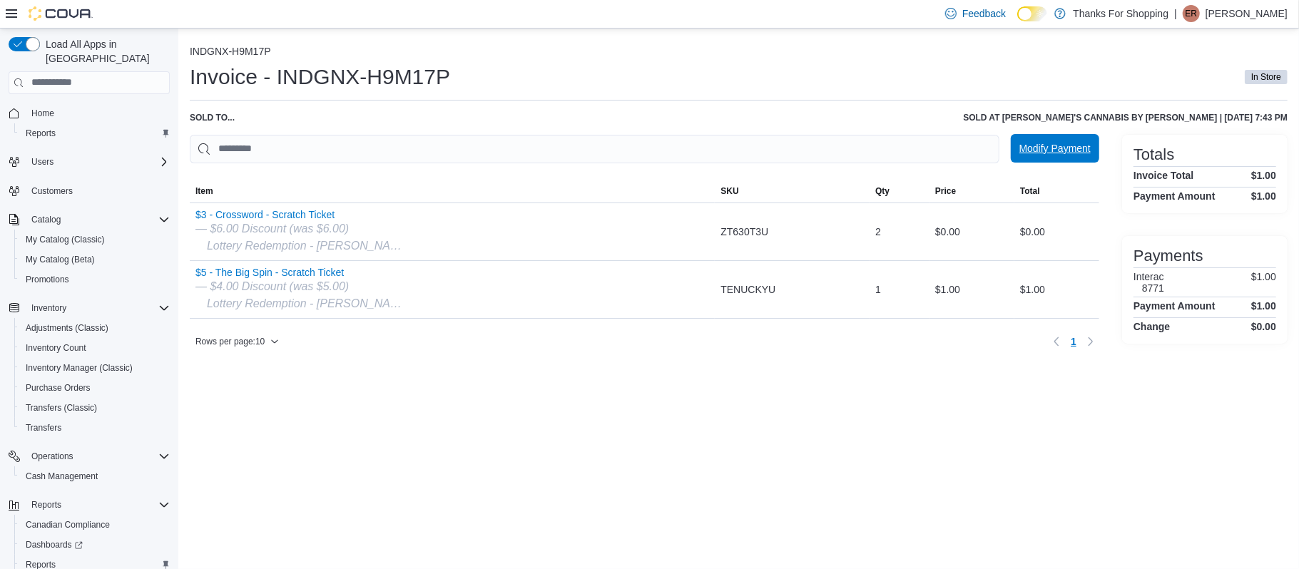
click at [1025, 151] on span "Modify Payment" at bounding box center [1054, 148] width 71 height 14
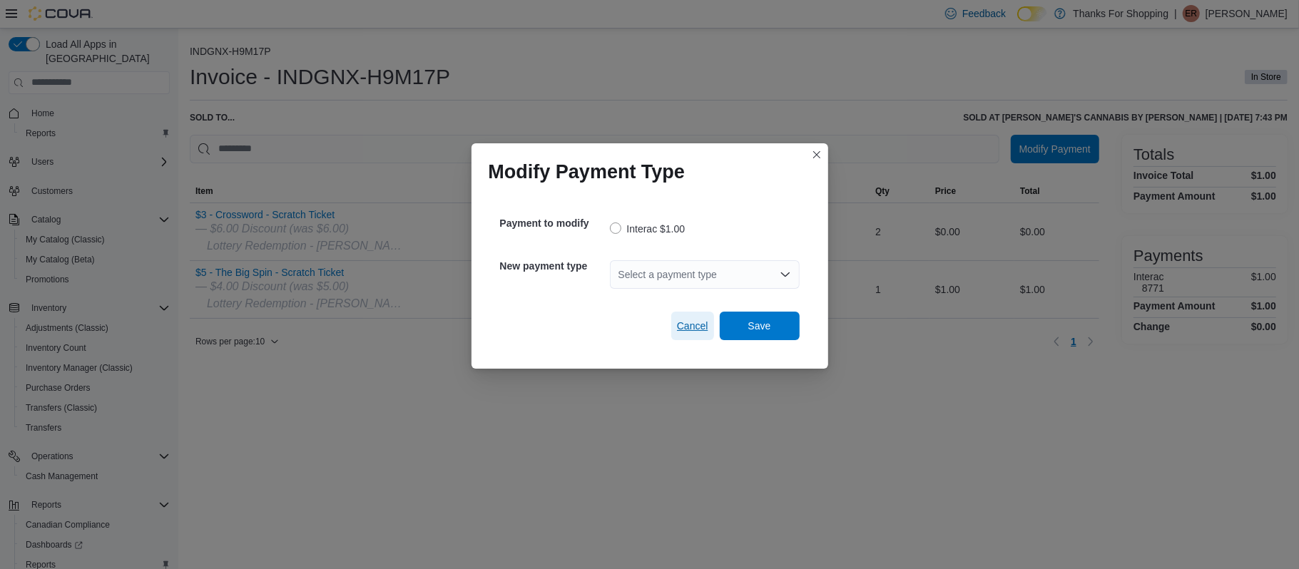
click at [679, 323] on span "Cancel" at bounding box center [692, 326] width 31 height 14
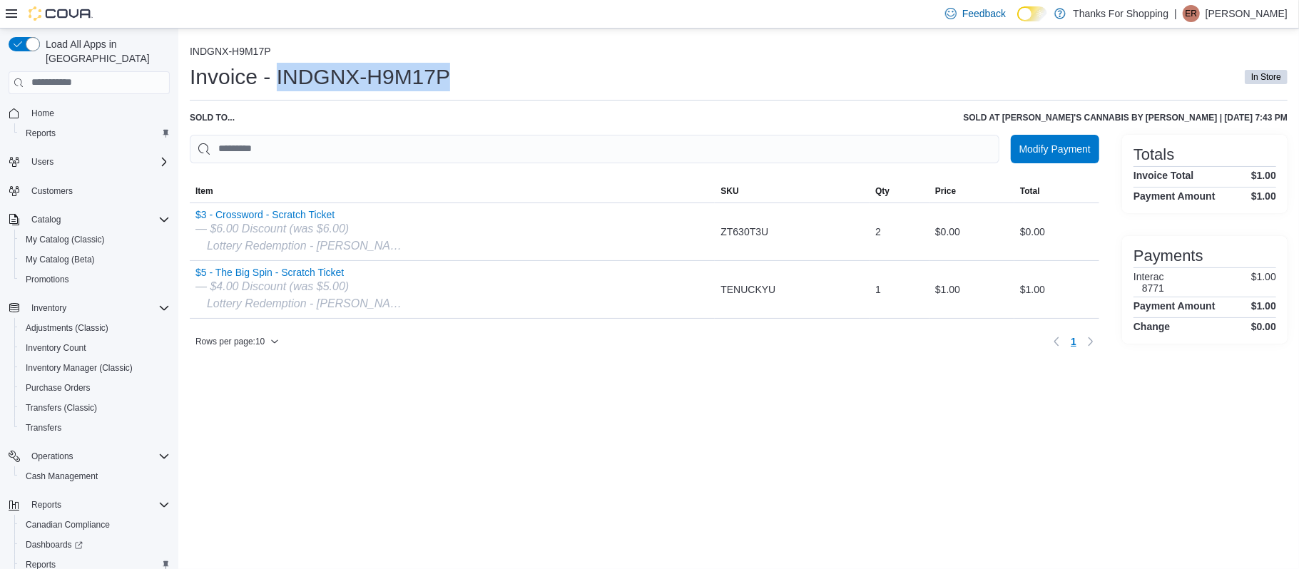
drag, startPoint x: 455, startPoint y: 75, endPoint x: 275, endPoint y: 83, distance: 180.6
click at [275, 83] on div "Invoice - INDGNX-H9M17P In Store" at bounding box center [738, 77] width 1097 height 29
copy h1 "INDGNX-H9M17P"
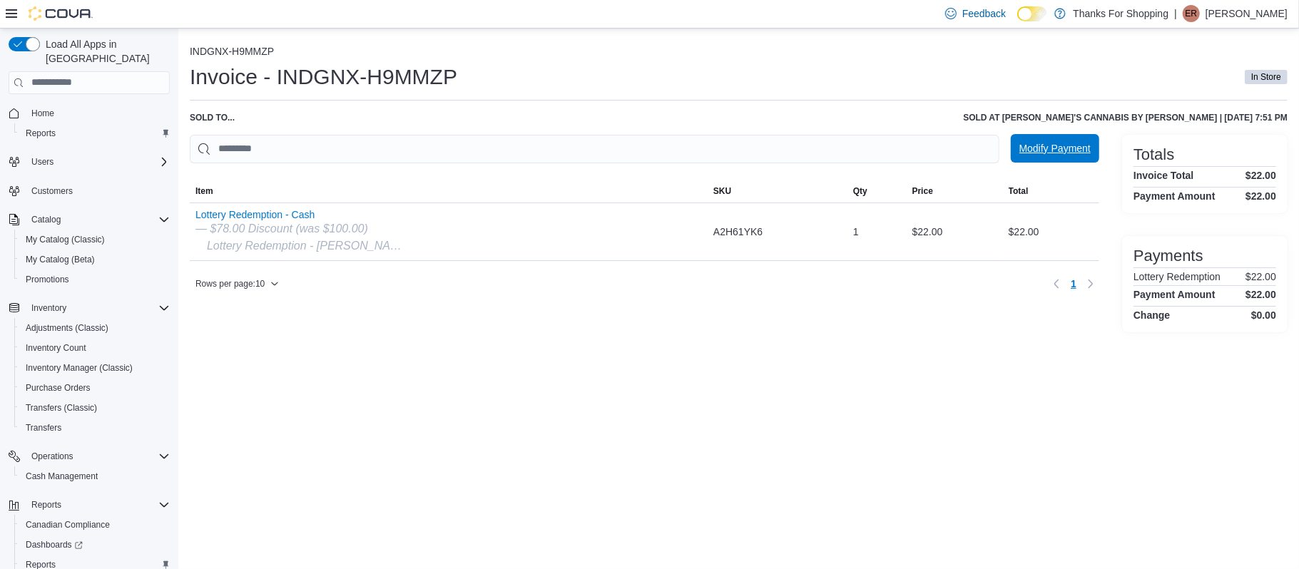
click at [1044, 150] on span "Modify Payment" at bounding box center [1054, 148] width 71 height 14
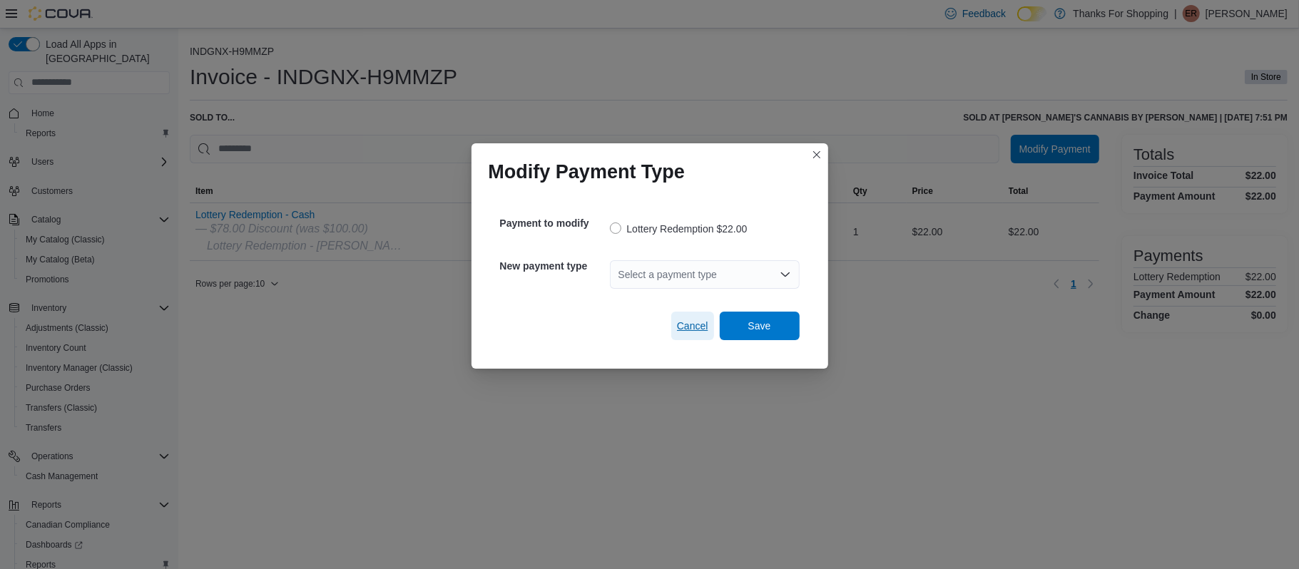
click at [677, 334] on span "Cancel" at bounding box center [692, 326] width 31 height 29
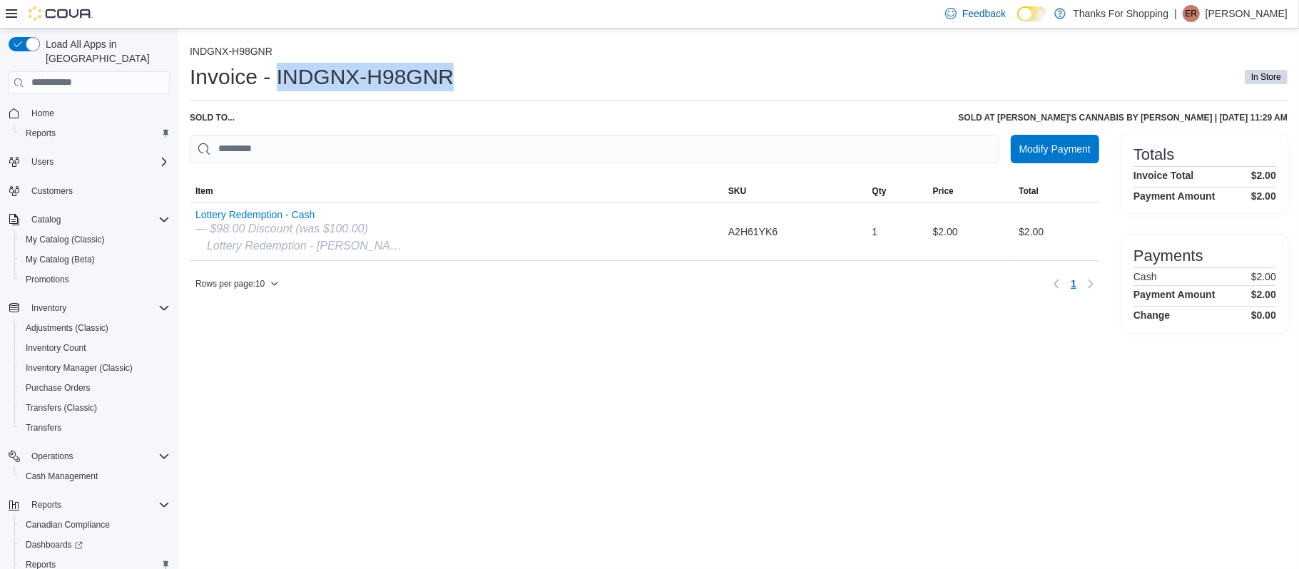
drag, startPoint x: 474, startPoint y: 80, endPoint x: 277, endPoint y: 74, distance: 196.2
click at [277, 74] on div "Invoice - INDGNX-H98GNR In Store" at bounding box center [738, 77] width 1097 height 29
copy h1 "INDGNX-H98GNR"
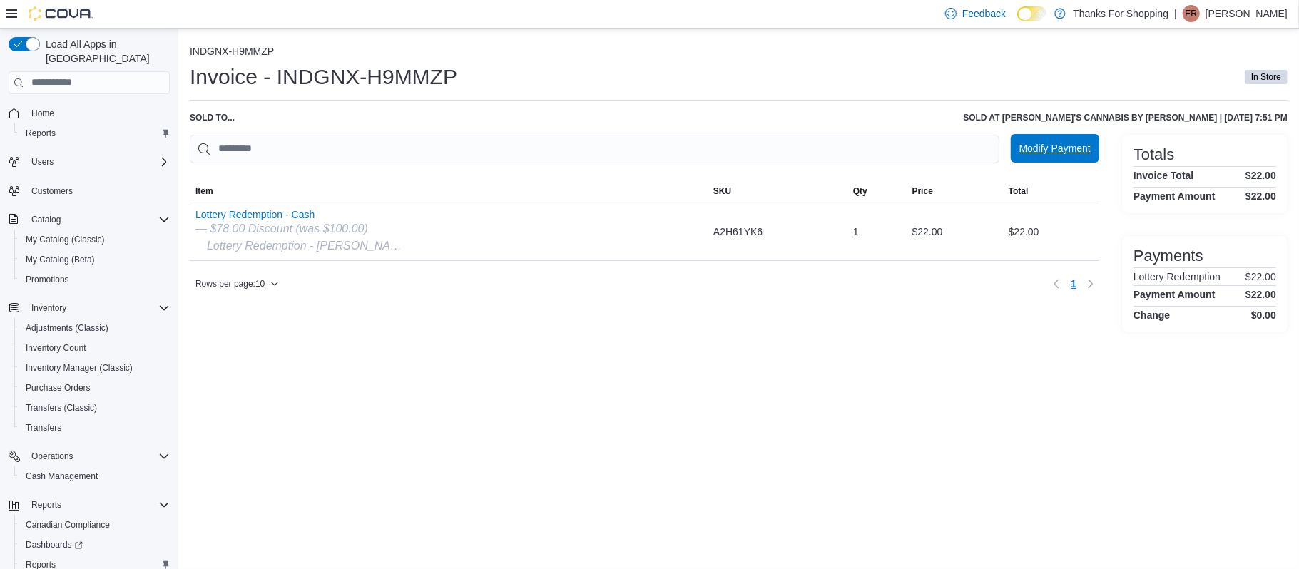
click at [1038, 149] on span "Modify Payment" at bounding box center [1054, 148] width 71 height 14
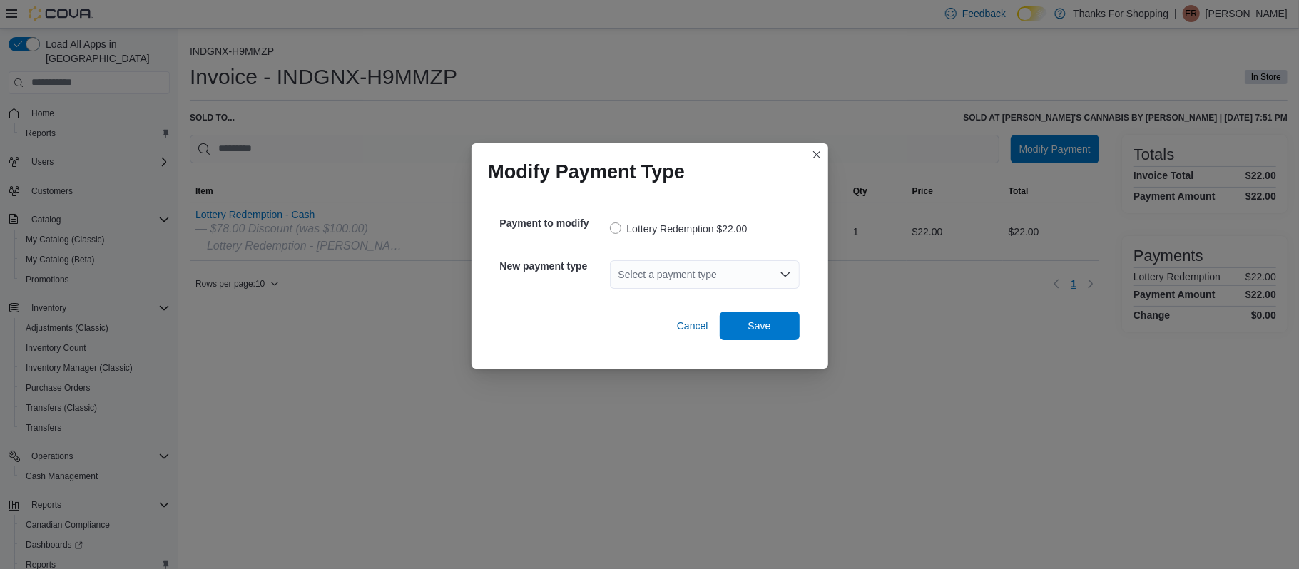
click at [731, 274] on div "Select a payment type" at bounding box center [705, 274] width 190 height 29
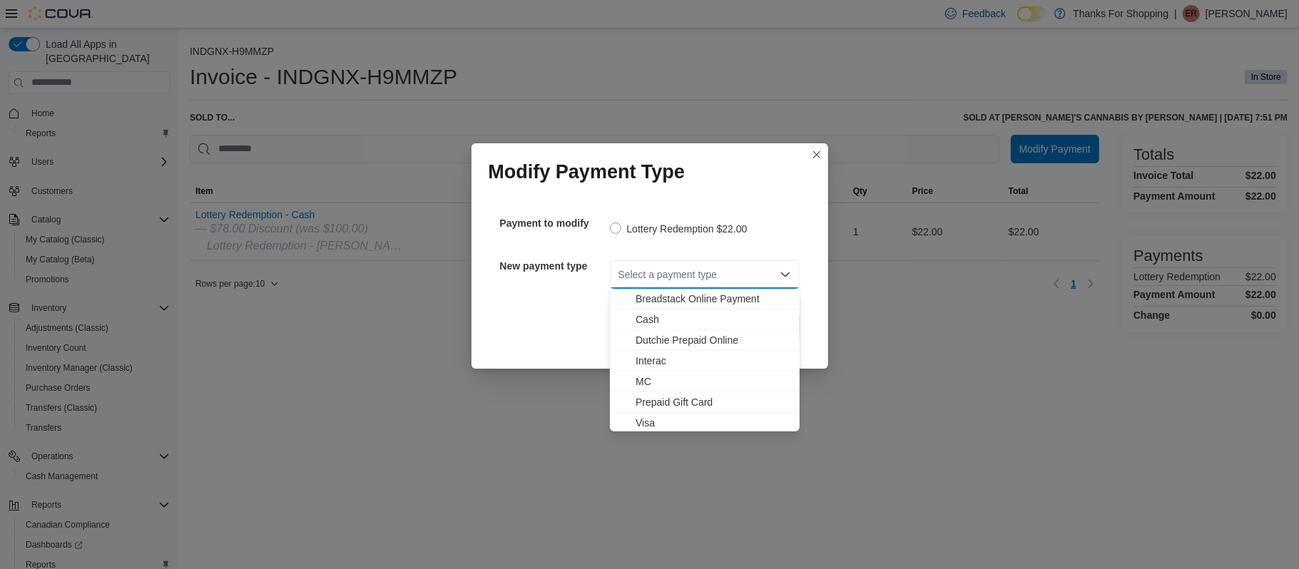
click at [759, 511] on div "Modify Payment Type Payment to modify Lottery Redemption $22.00 New payment typ…" at bounding box center [649, 284] width 1299 height 569
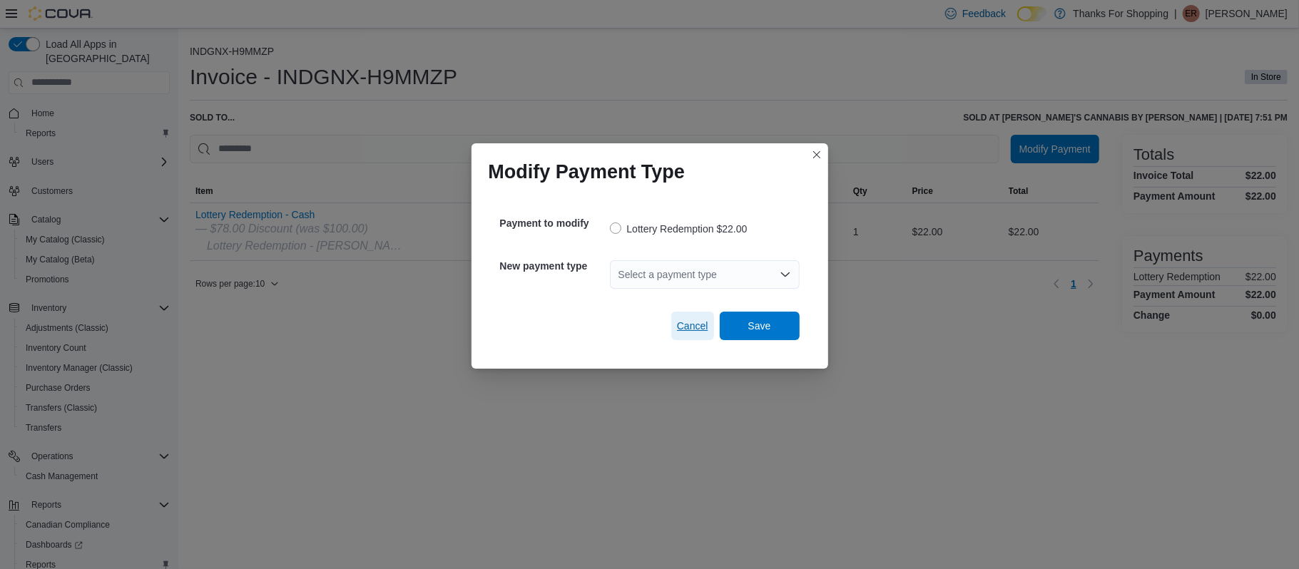
click at [702, 327] on span "Cancel" at bounding box center [692, 326] width 31 height 14
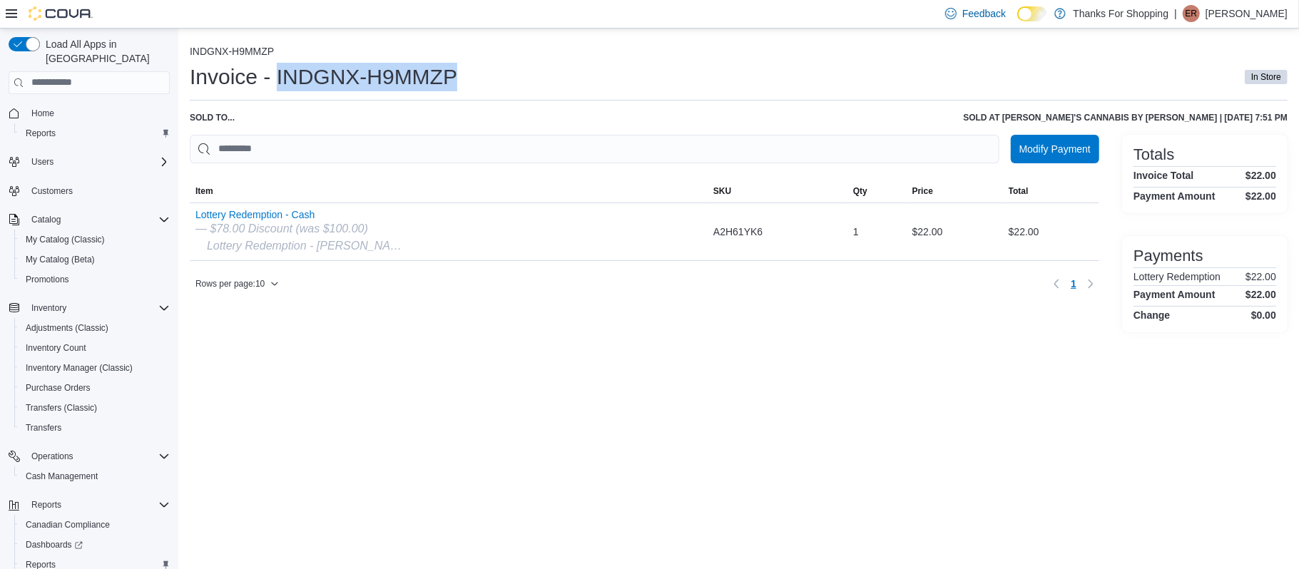
drag, startPoint x: 461, startPoint y: 70, endPoint x: 278, endPoint y: 72, distance: 182.6
click at [278, 72] on div "Invoice - INDGNX-H9MMZP In Store" at bounding box center [738, 77] width 1097 height 29
copy h1 "INDGNX-H9MMZP"
click at [1048, 155] on span "Modify Payment" at bounding box center [1054, 148] width 71 height 29
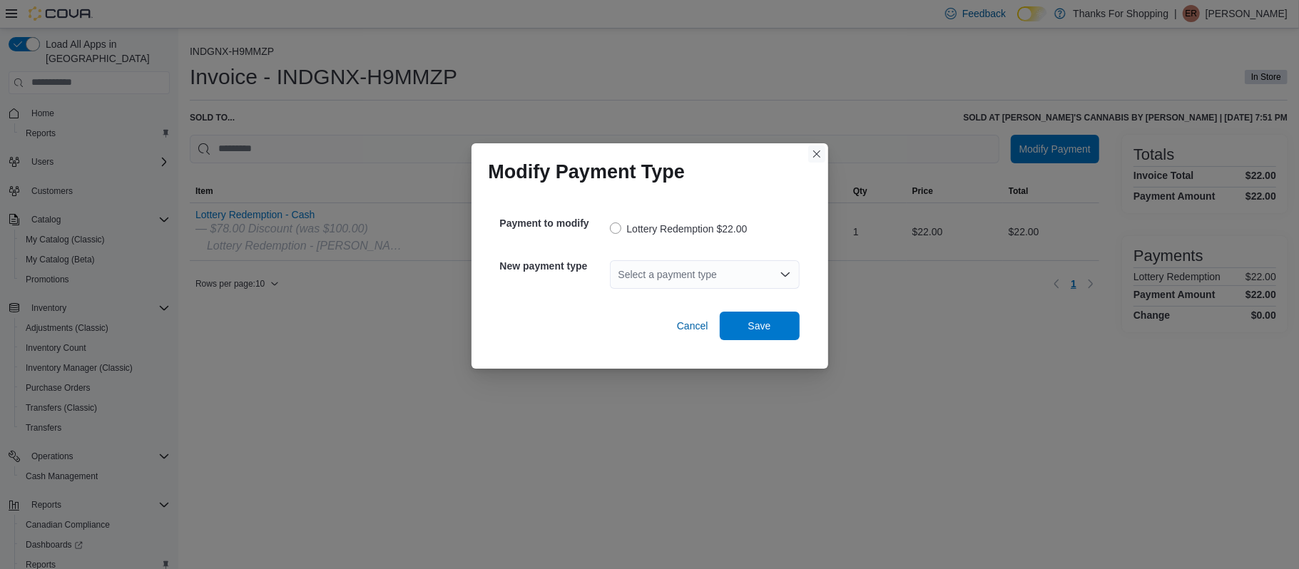
click at [819, 155] on button "Closes this modal window" at bounding box center [816, 153] width 17 height 17
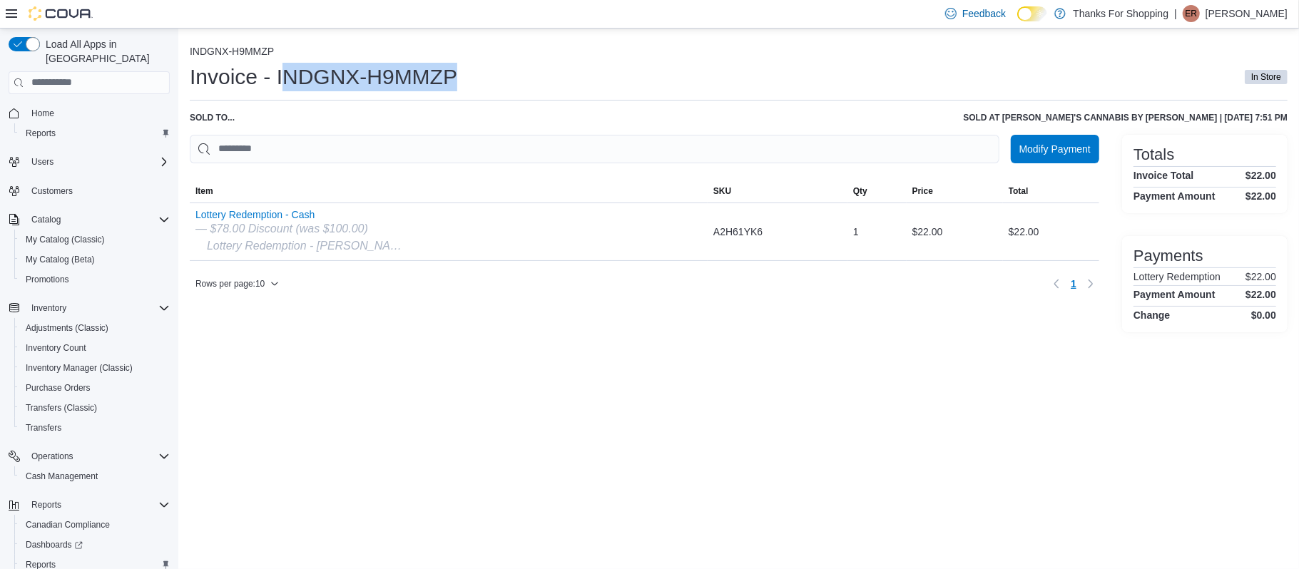
drag, startPoint x: 454, startPoint y: 76, endPoint x: 281, endPoint y: 73, distance: 173.3
click at [281, 73] on h1 "Invoice - INDGNX-H9MMZP" at bounding box center [323, 77] width 267 height 29
